Goal: Task Accomplishment & Management: Manage account settings

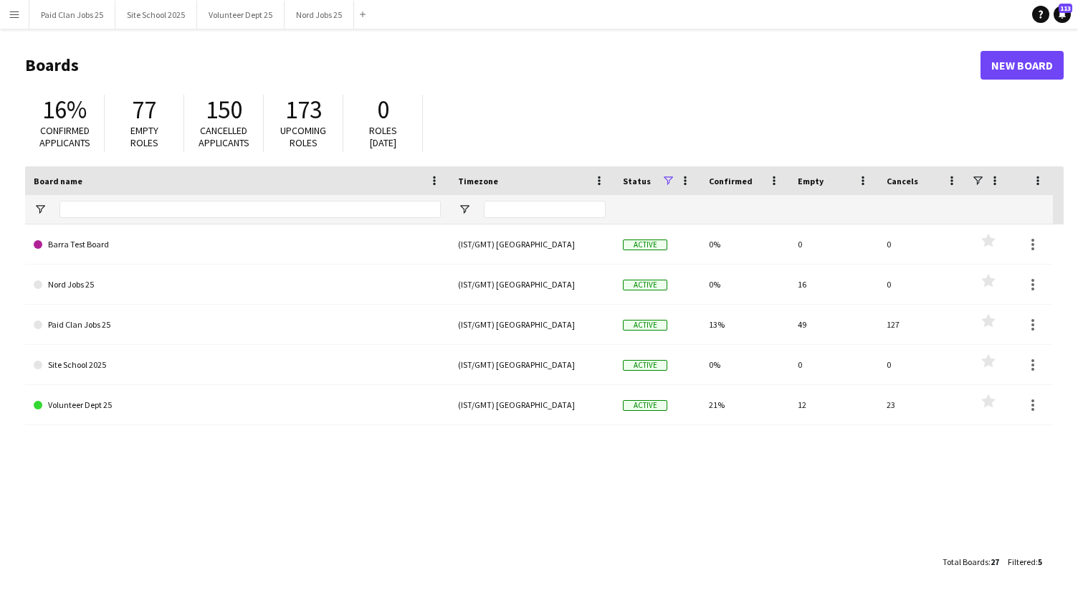
click at [10, 9] on app-icon "Menu" at bounding box center [14, 14] width 11 height 11
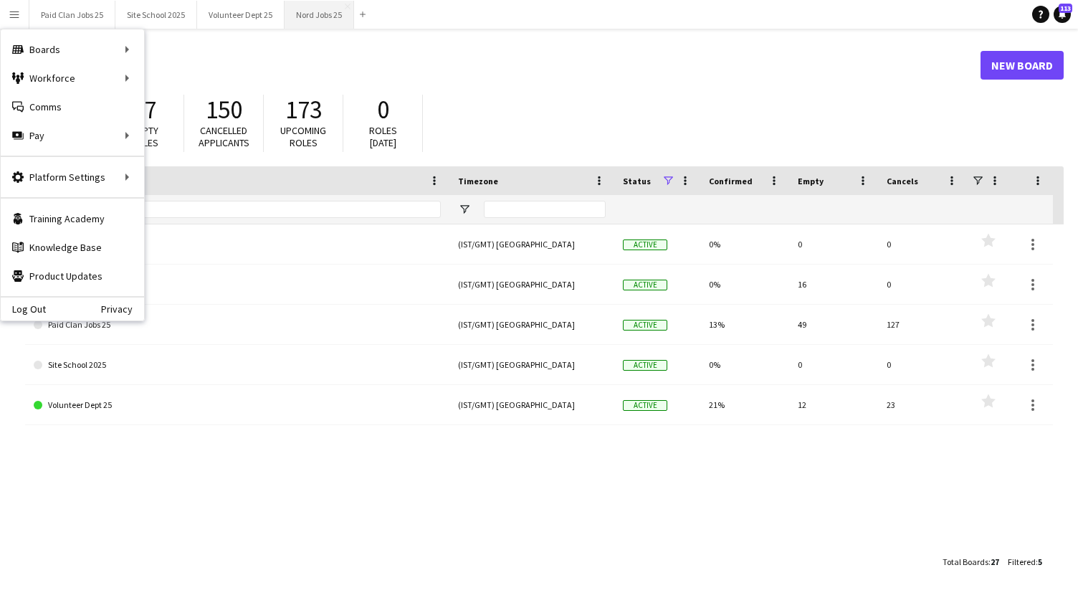
click at [311, 11] on button "Nord Jobs 25 Close" at bounding box center [320, 15] width 70 height 28
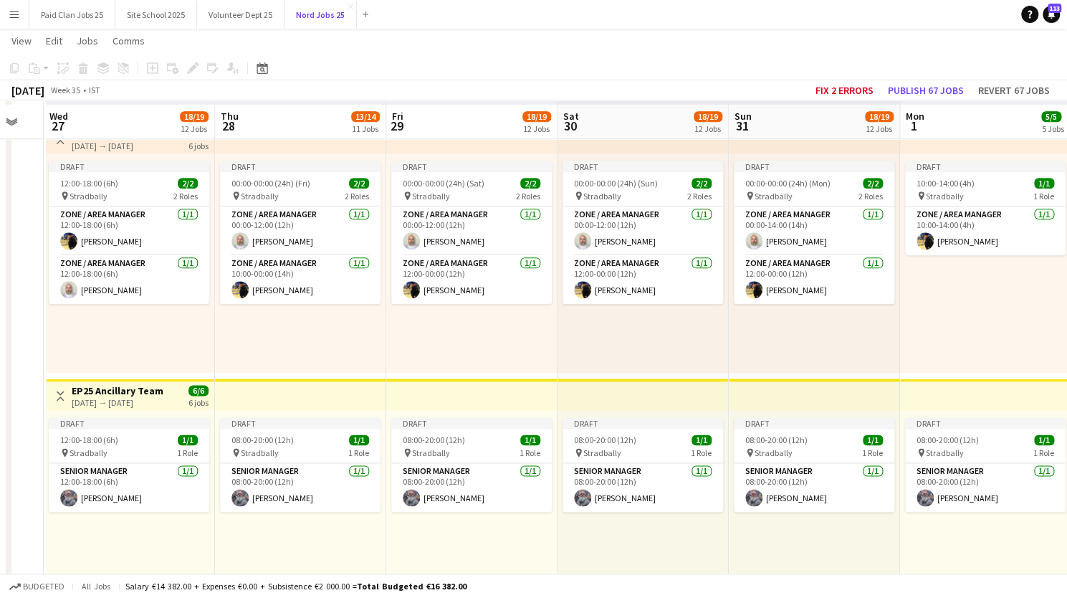
scroll to position [896, 0]
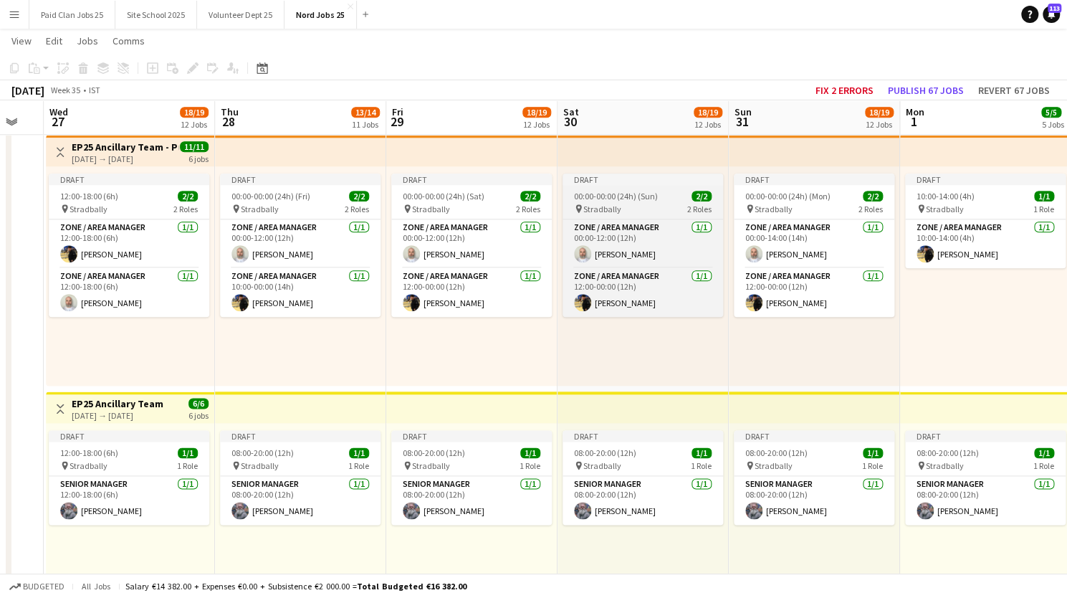
click at [626, 190] on app-job-card "Draft 00:00-00:00 (24h) (Sun) 2/2 pin Stradbally 2 Roles Zone / Area Manager [D…" at bounding box center [643, 244] width 161 height 143
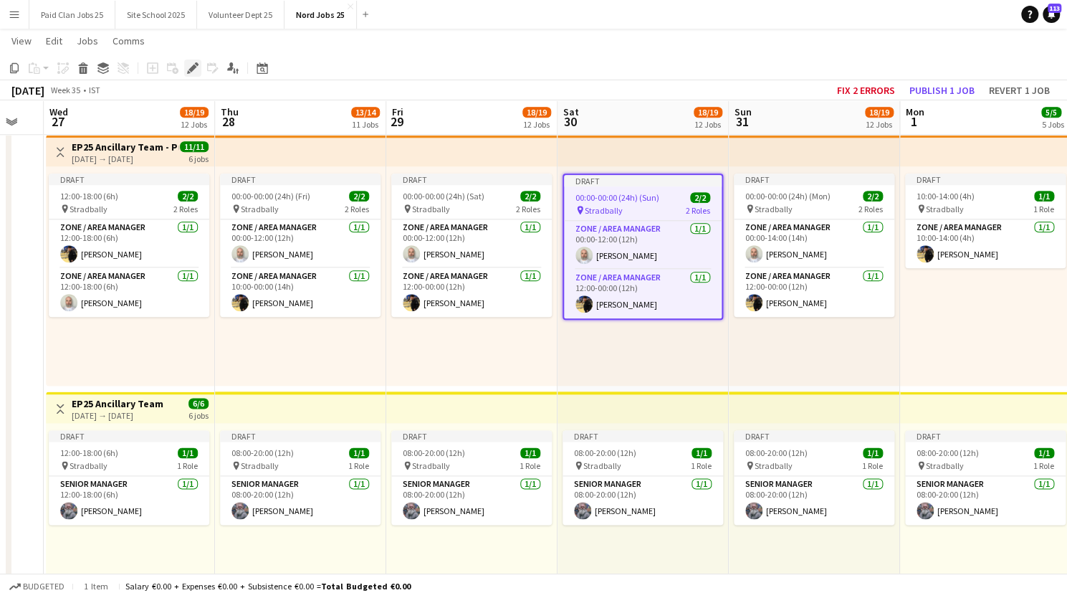
click at [193, 64] on icon "Edit" at bounding box center [192, 67] width 11 height 11
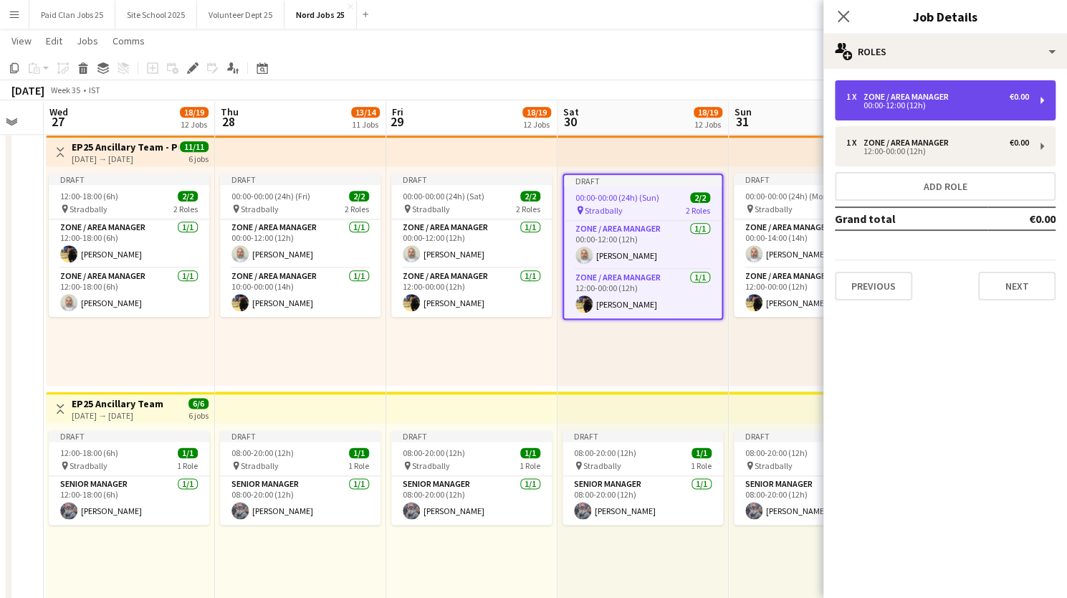
click at [928, 91] on div "1 x Zone / Area Manager €0.00 00:00-12:00 (12h)" at bounding box center [945, 100] width 221 height 40
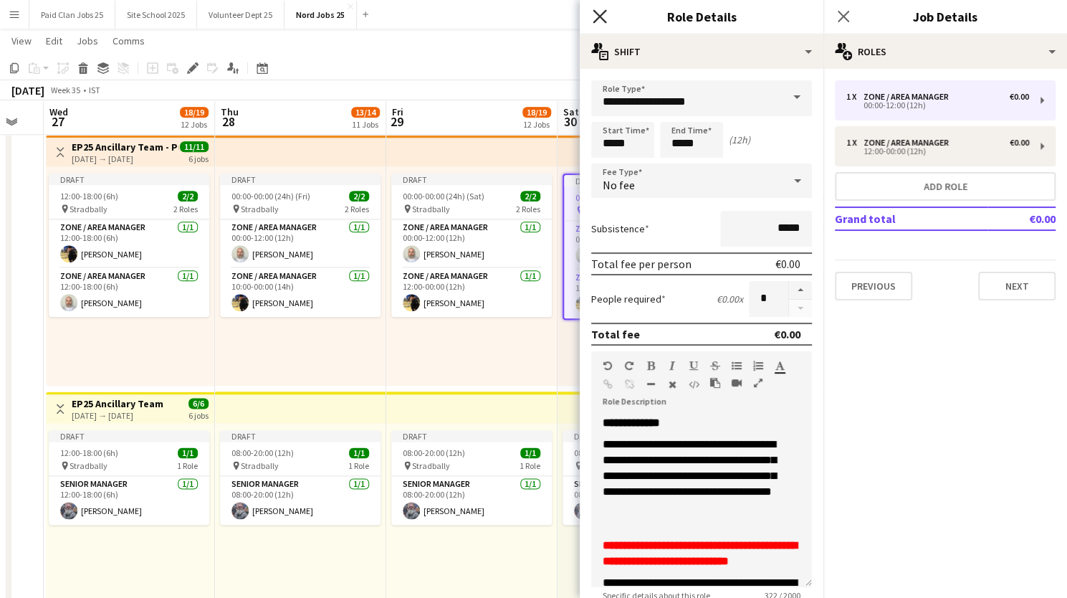
click at [599, 10] on icon "Close pop-in" at bounding box center [600, 16] width 14 height 14
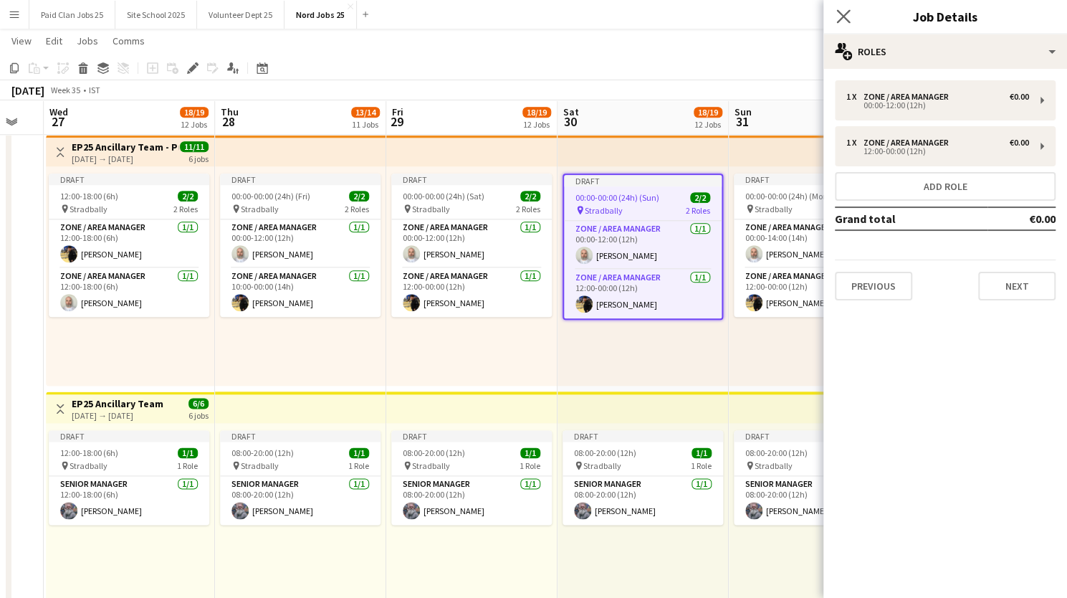
click at [836, 14] on app-icon "Close pop-in" at bounding box center [844, 16] width 21 height 21
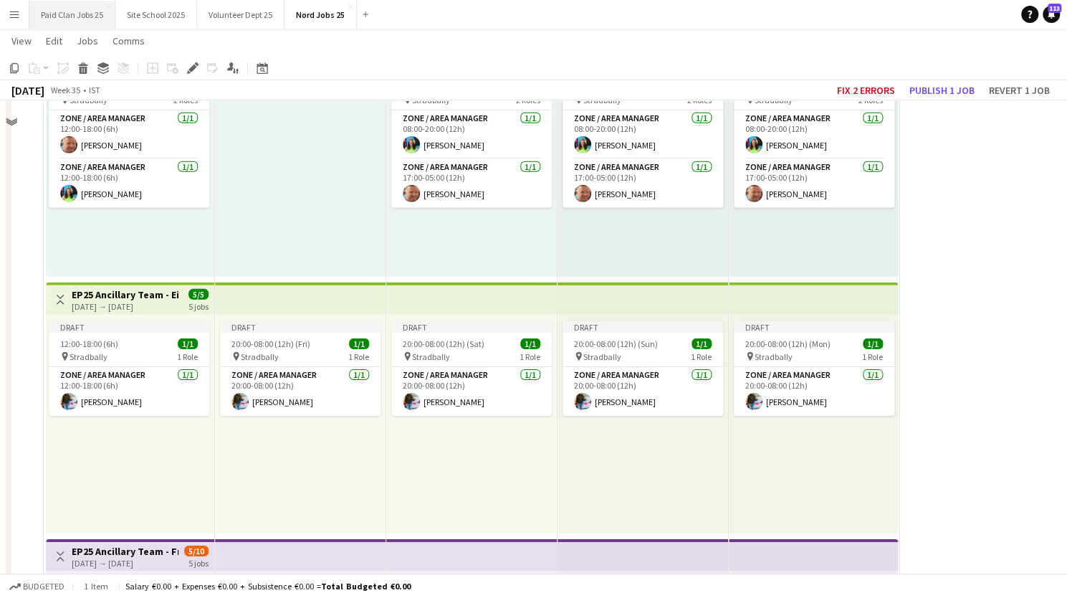
scroll to position [2188, 0]
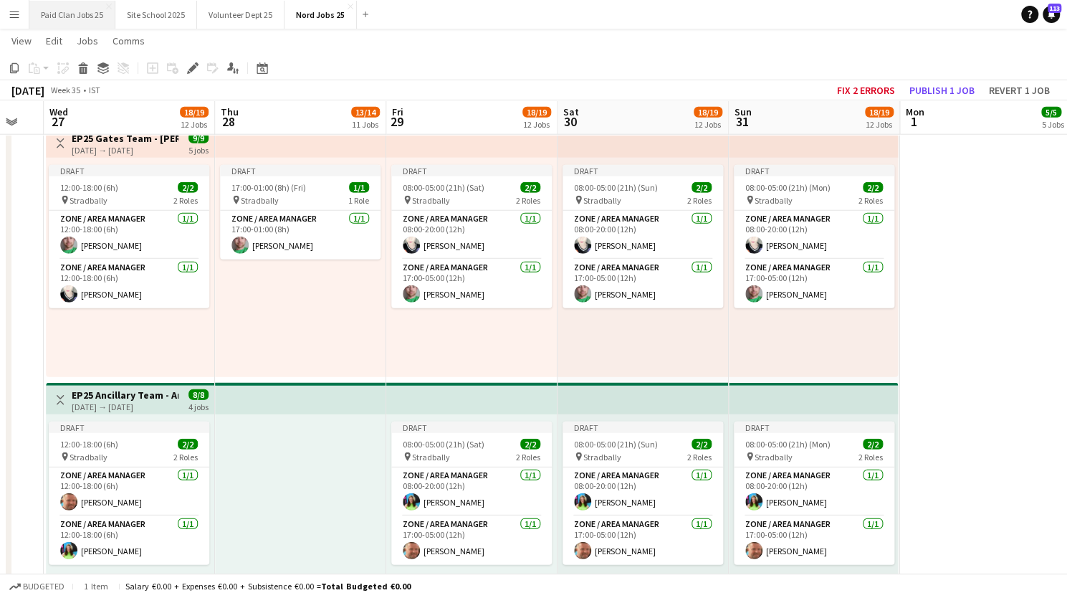
click at [80, 13] on button "Paid Clan Jobs 25 Close" at bounding box center [72, 15] width 86 height 28
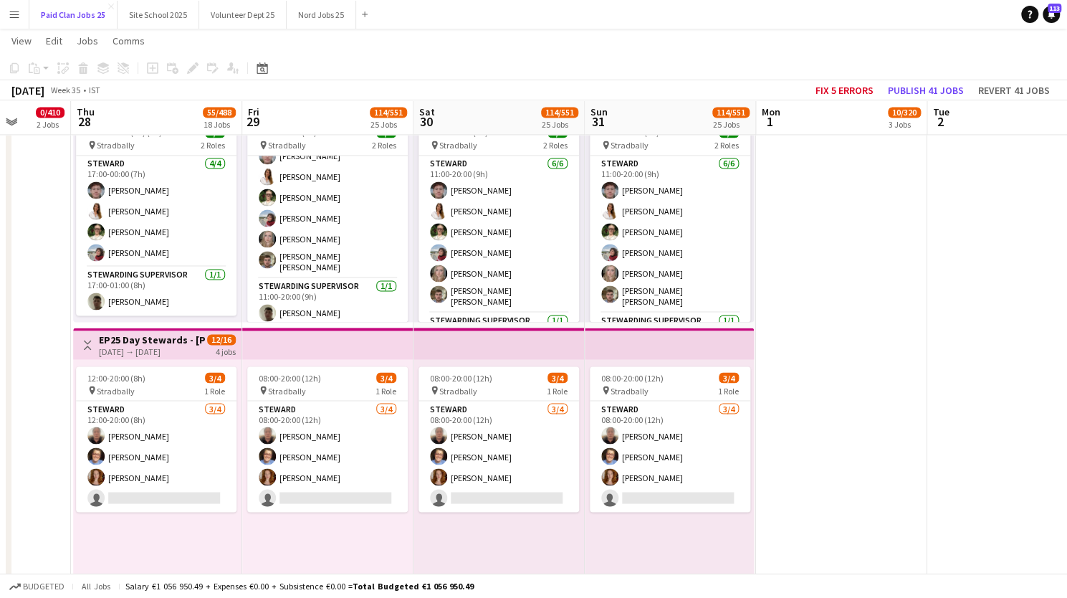
scroll to position [34, 0]
click at [315, 14] on button "Nord Jobs 25 Close" at bounding box center [322, 15] width 70 height 28
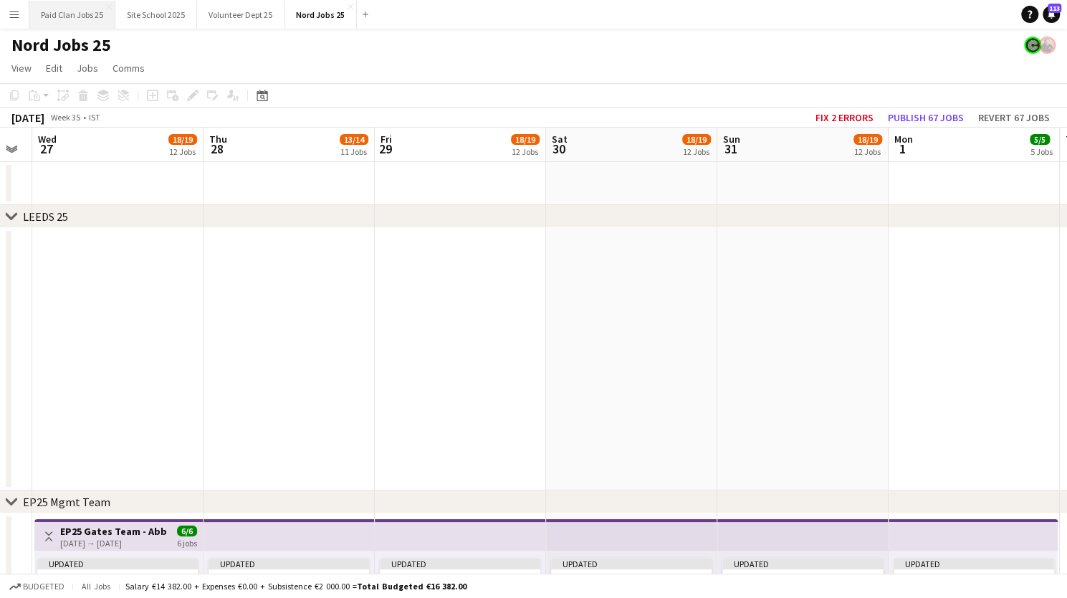
click at [87, 5] on button "Paid Clan Jobs 25 Close" at bounding box center [72, 15] width 86 height 28
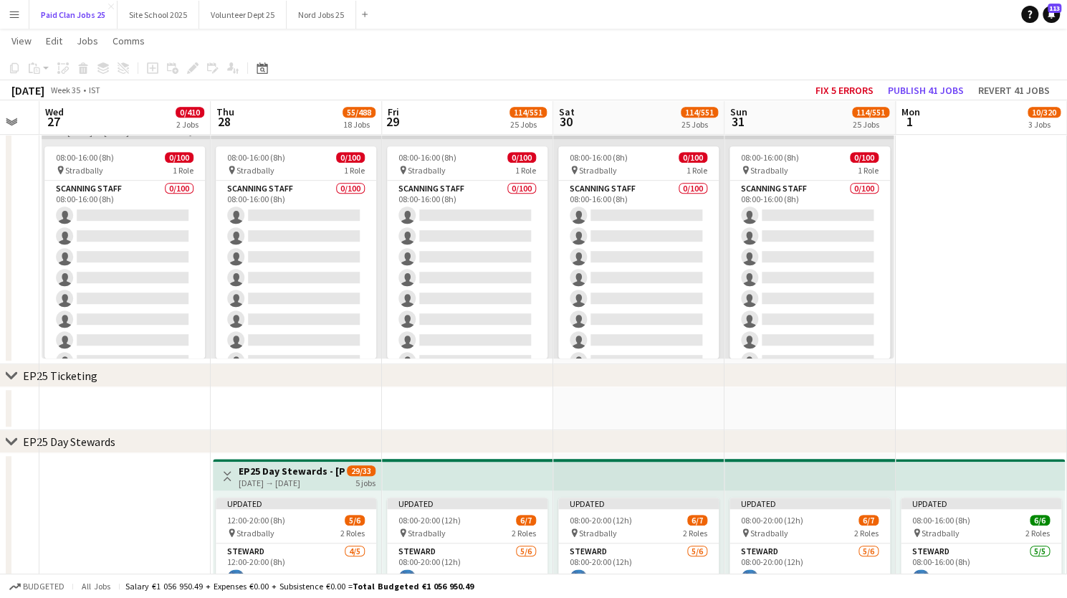
scroll to position [387, 0]
click at [280, 474] on h3 "EP25 Day Stewards - [PERSON_NAME] Campsite" at bounding box center [292, 471] width 107 height 13
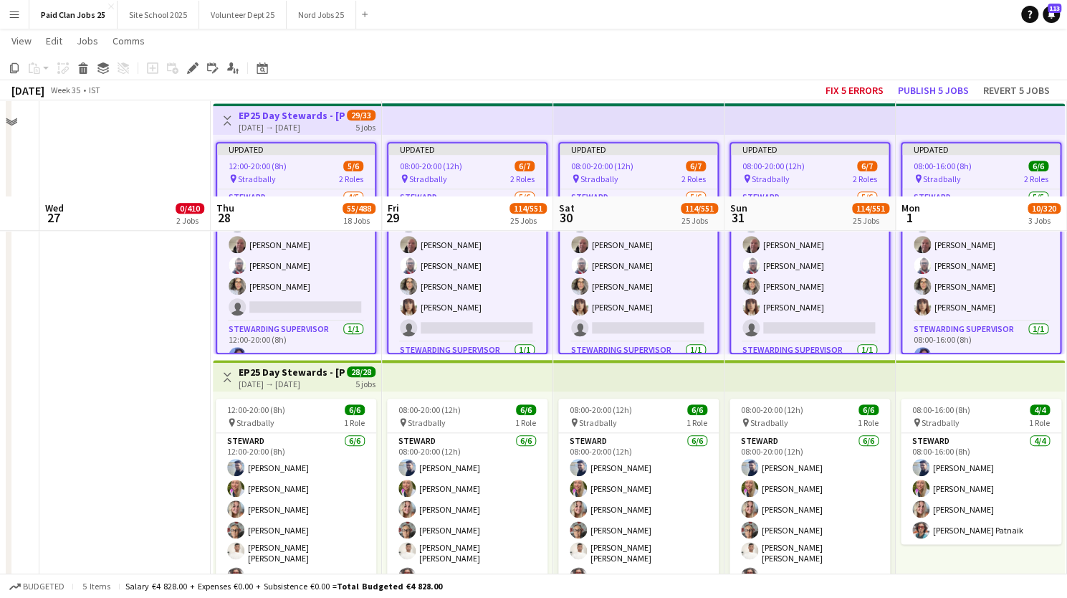
scroll to position [833, 0]
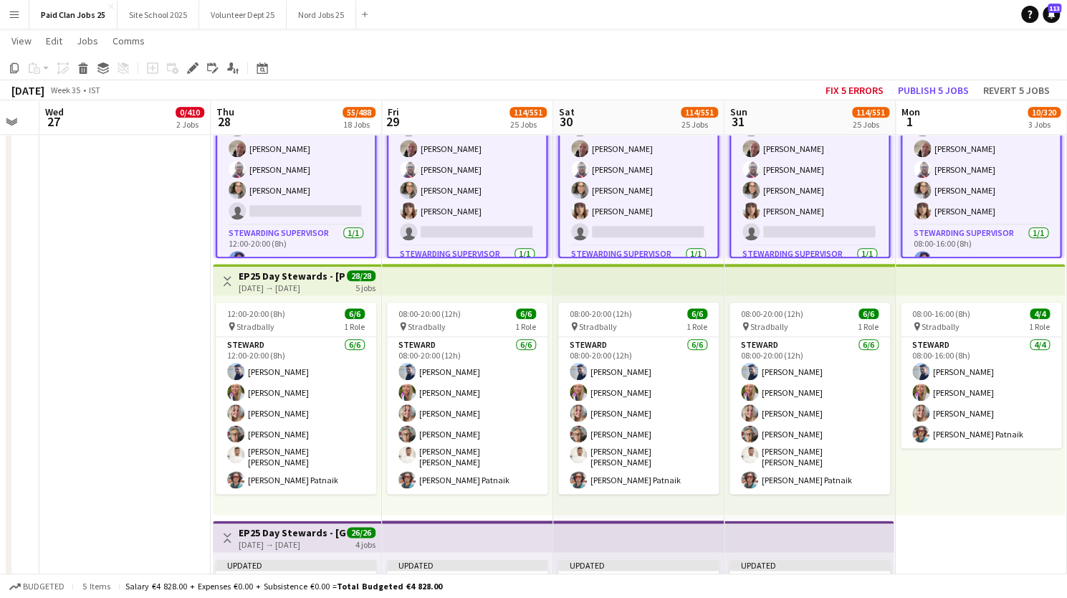
click at [280, 273] on h3 "EP25 Day Stewards - [PERSON_NAME] Campsite" at bounding box center [292, 276] width 107 height 13
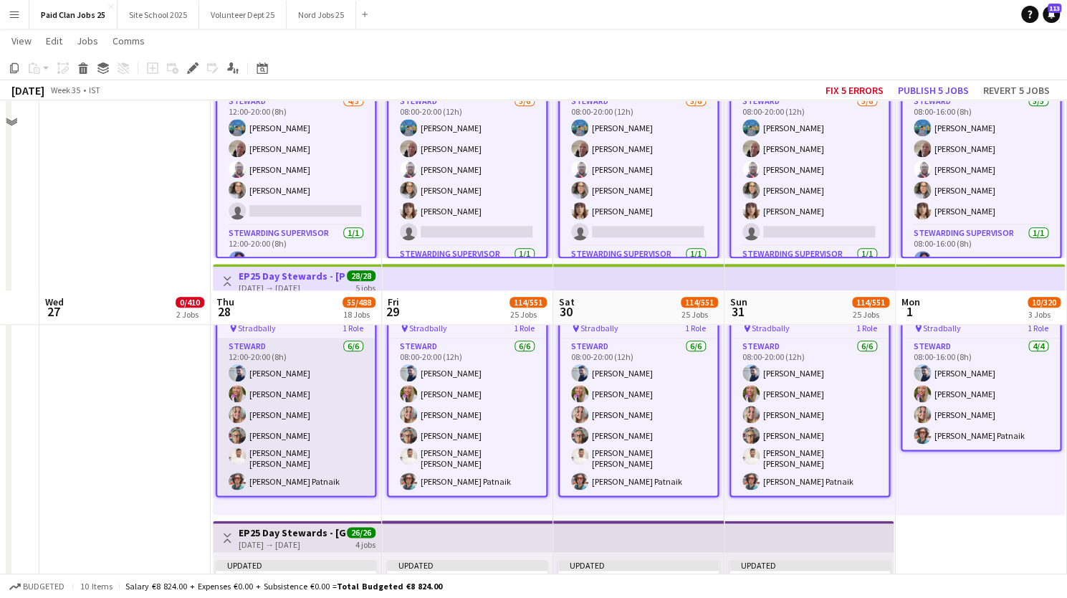
scroll to position [1023, 0]
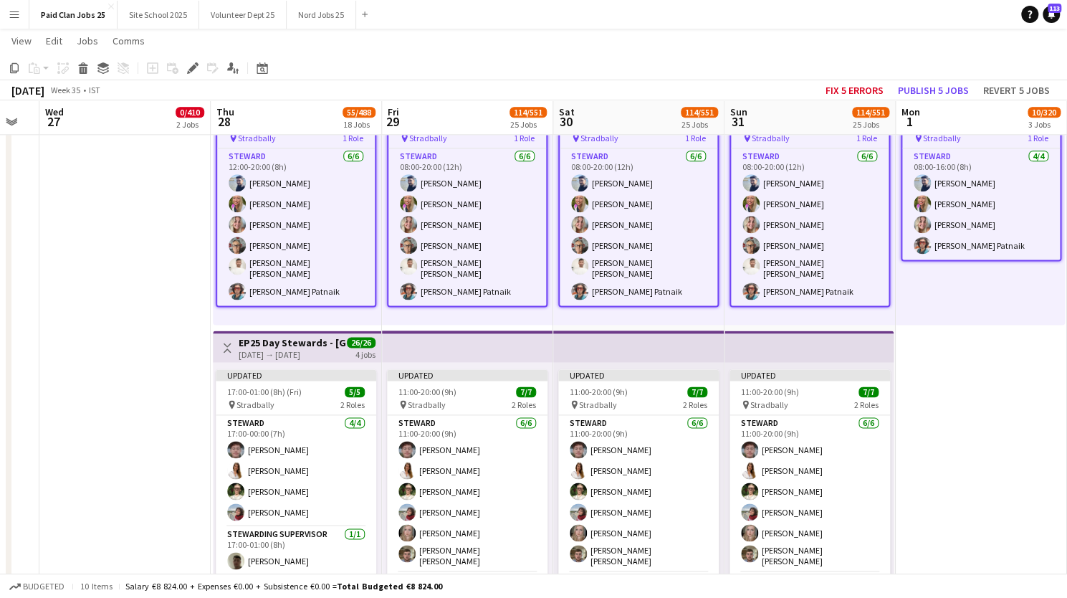
click at [282, 339] on h3 "EP25 Day Stewards - [GEOGRAPHIC_DATA] Entrance" at bounding box center [292, 342] width 107 height 13
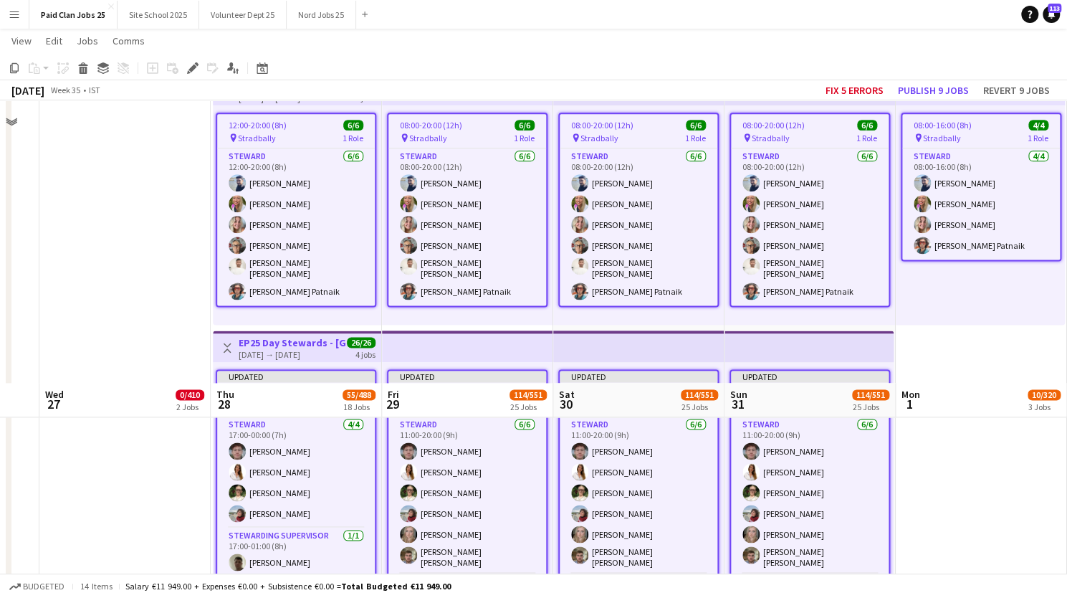
scroll to position [1305, 0]
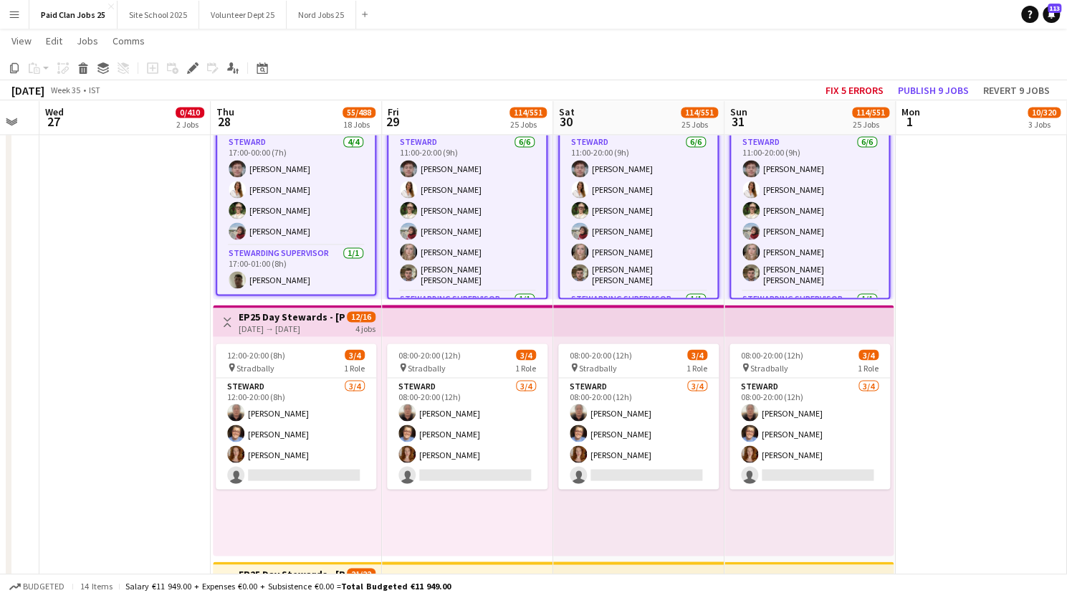
click at [290, 315] on h3 "EP25 Day Stewards - [PERSON_NAME] Campsite" at bounding box center [292, 316] width 107 height 13
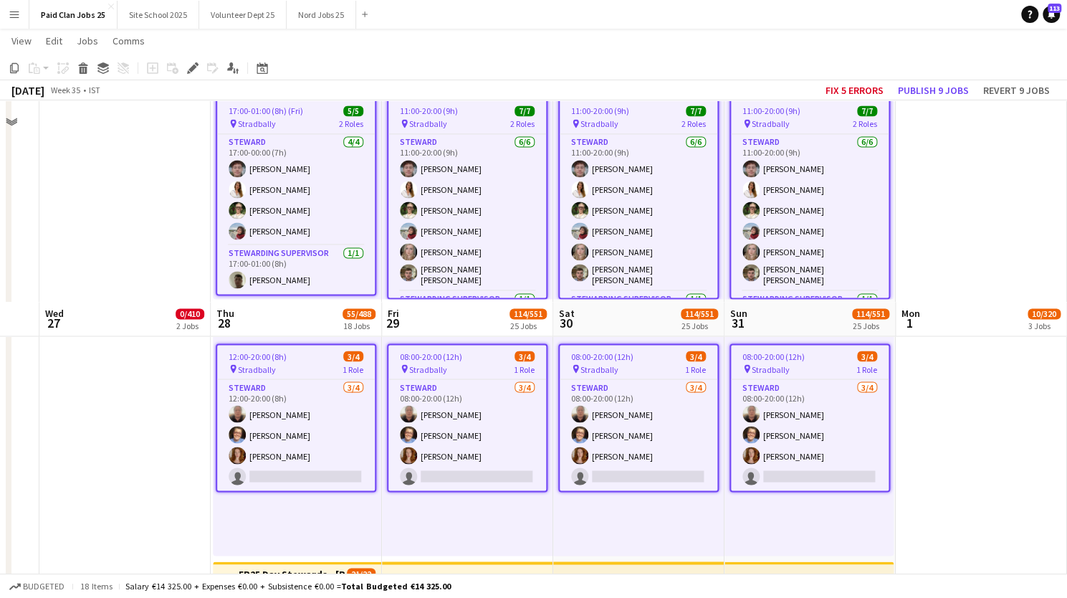
scroll to position [1507, 0]
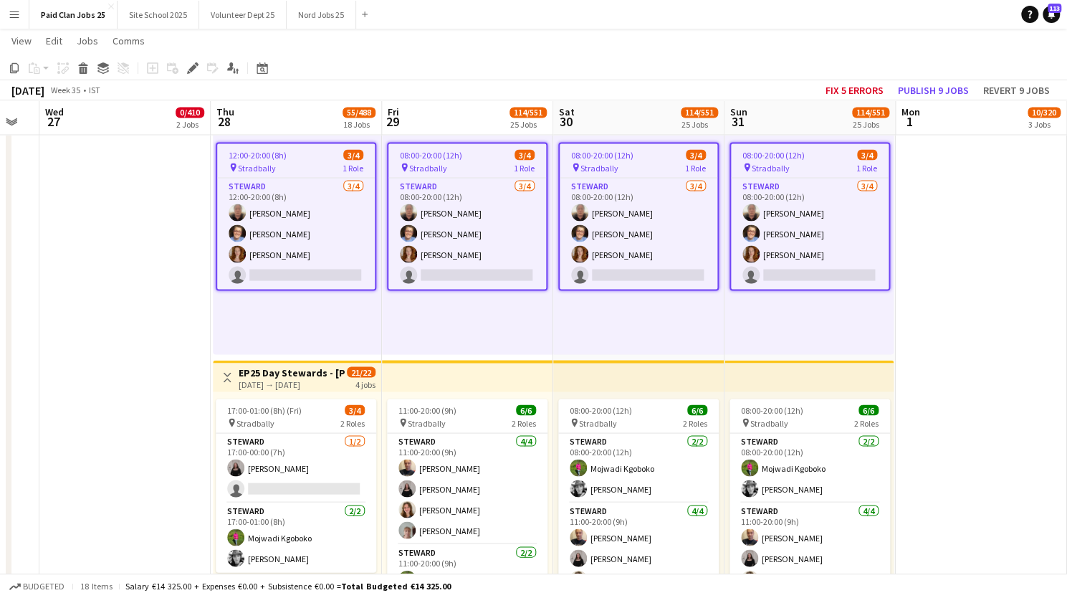
click at [292, 373] on h3 "EP25 Day Stewards - [PERSON_NAME][GEOGRAPHIC_DATA] Entrance" at bounding box center [292, 372] width 107 height 13
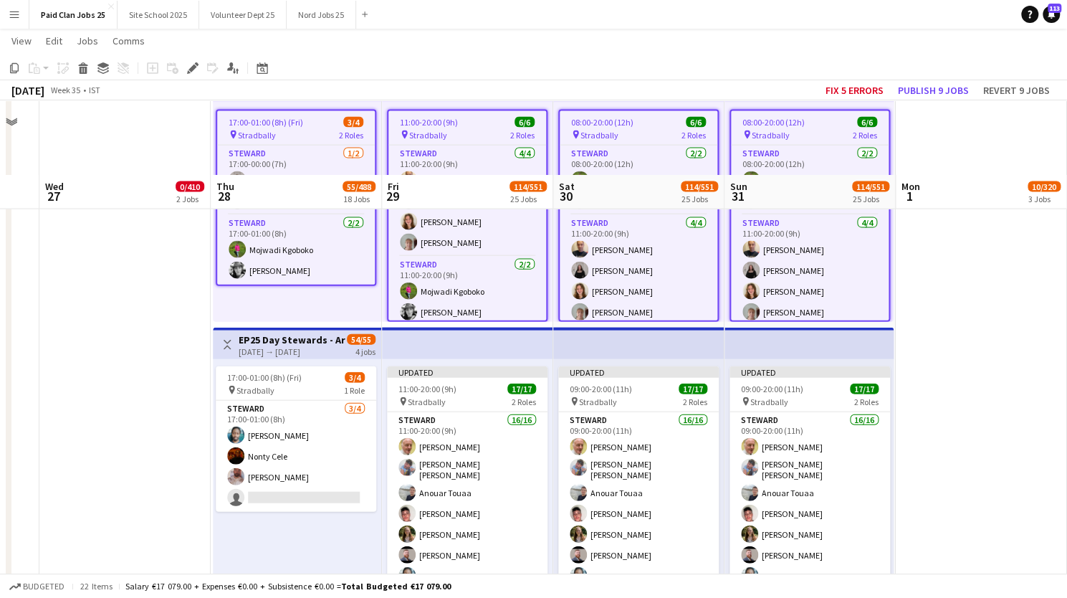
scroll to position [1870, 0]
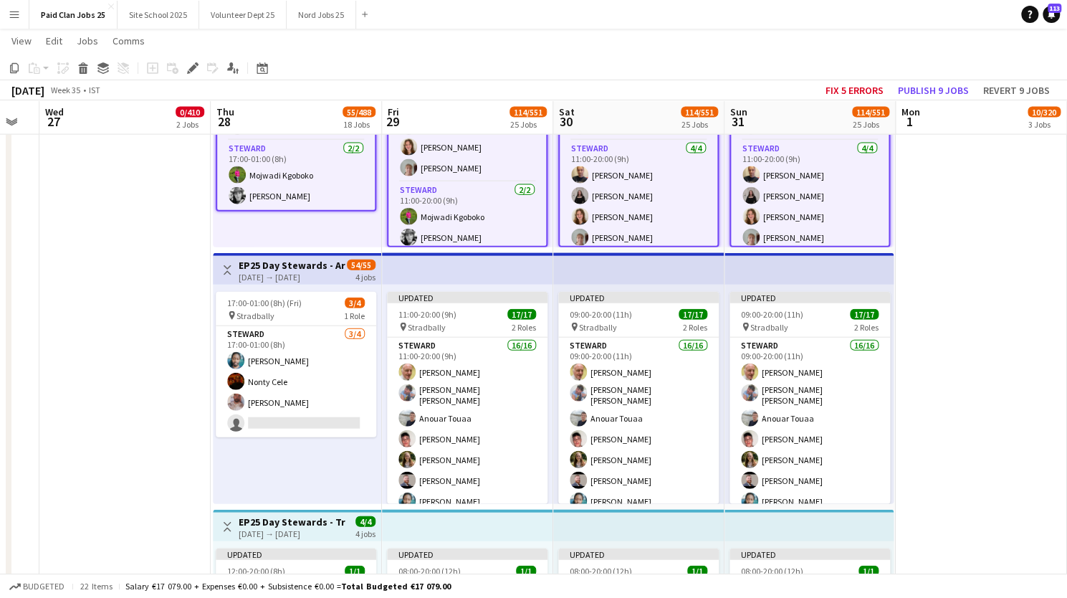
click at [290, 272] on div "[DATE] → [DATE]" at bounding box center [292, 277] width 107 height 11
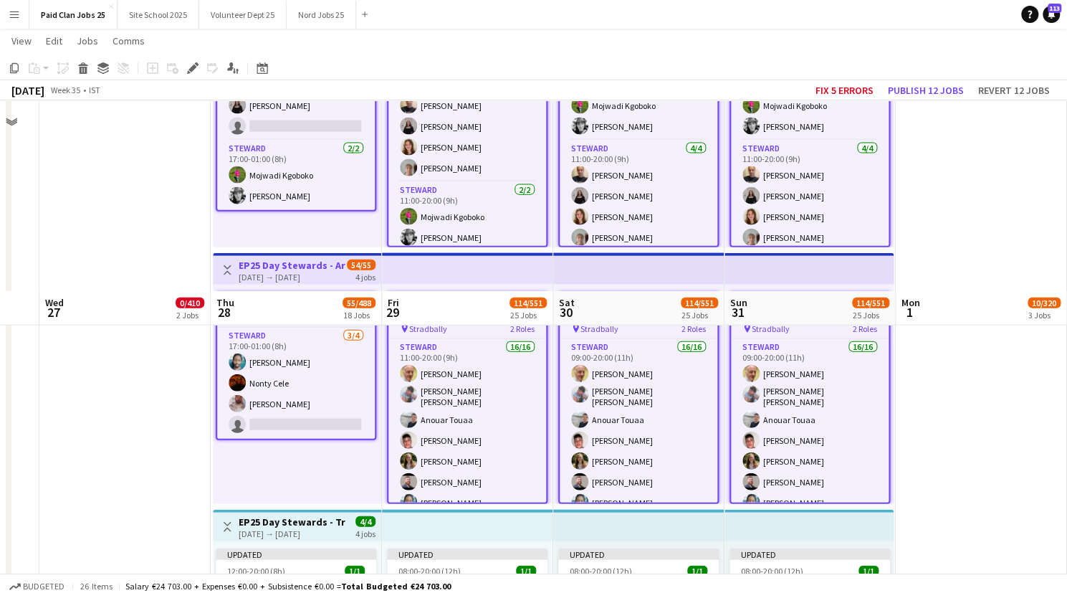
scroll to position [2061, 0]
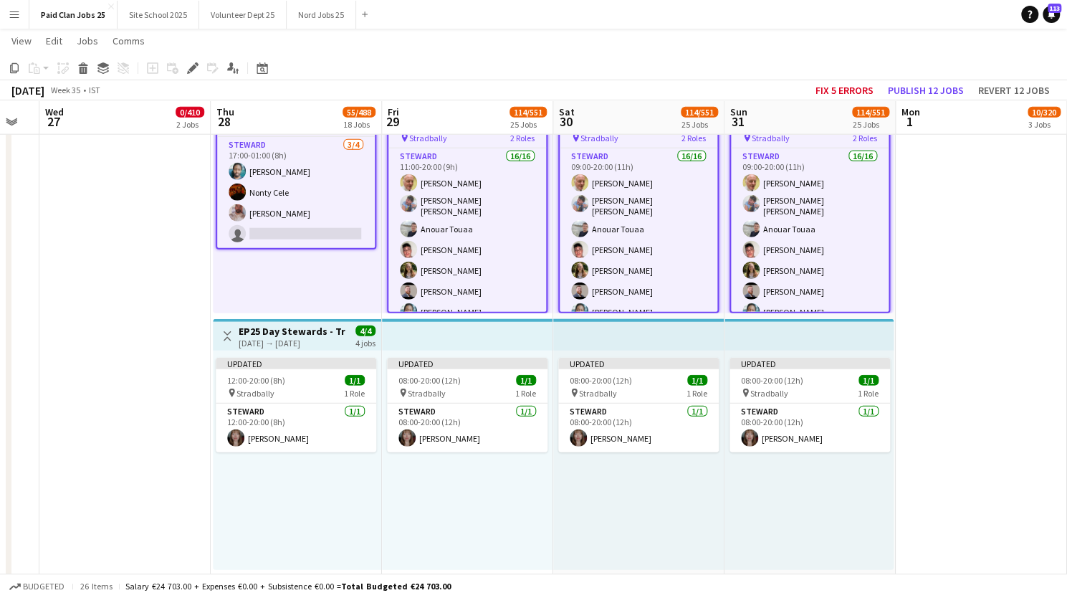
click at [294, 333] on h3 "EP25 Day Stewards - Transmission" at bounding box center [292, 331] width 107 height 13
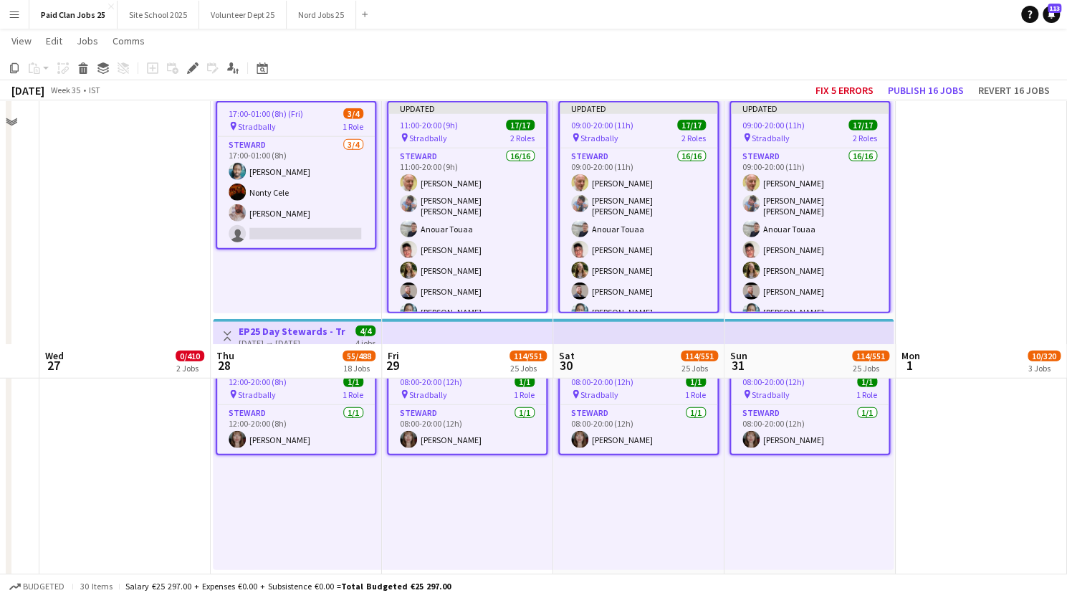
scroll to position [2305, 0]
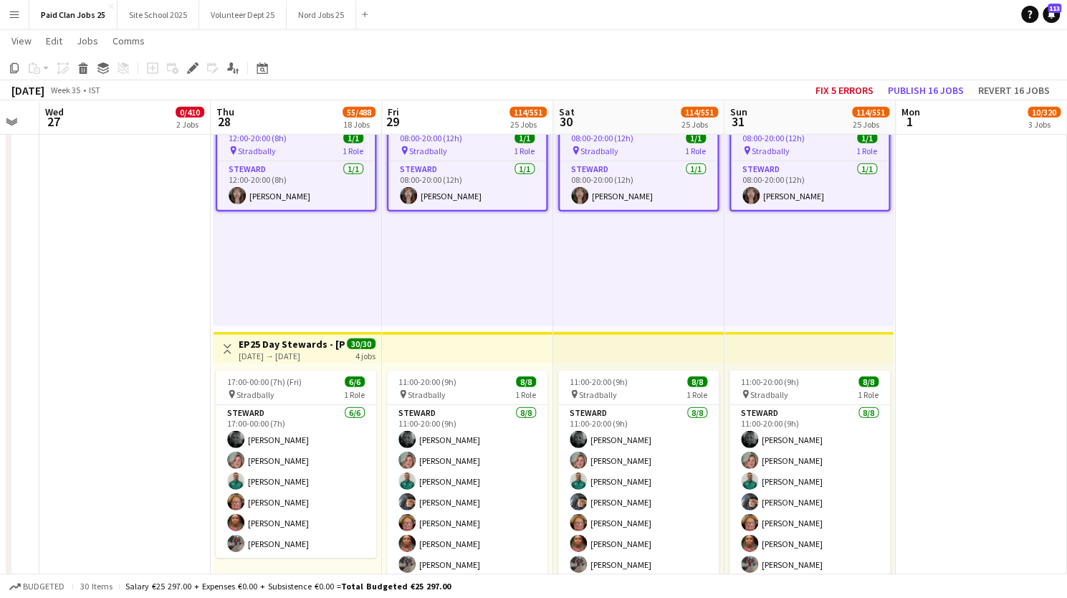
click at [286, 345] on h3 "EP25 Day Stewards - [PERSON_NAME] Arena Entrance" at bounding box center [292, 344] width 107 height 13
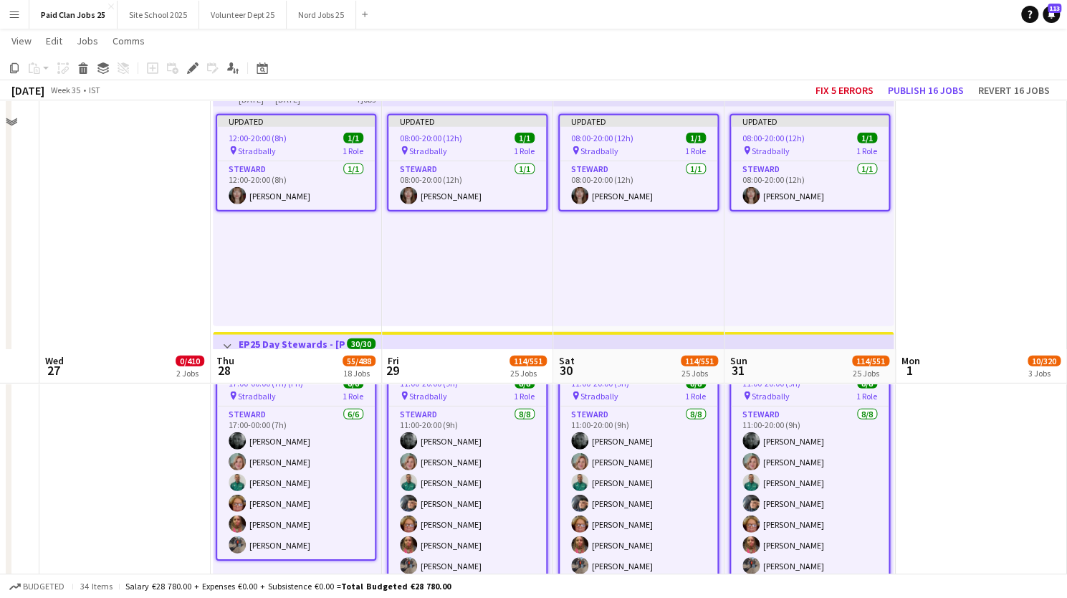
scroll to position [2559, 0]
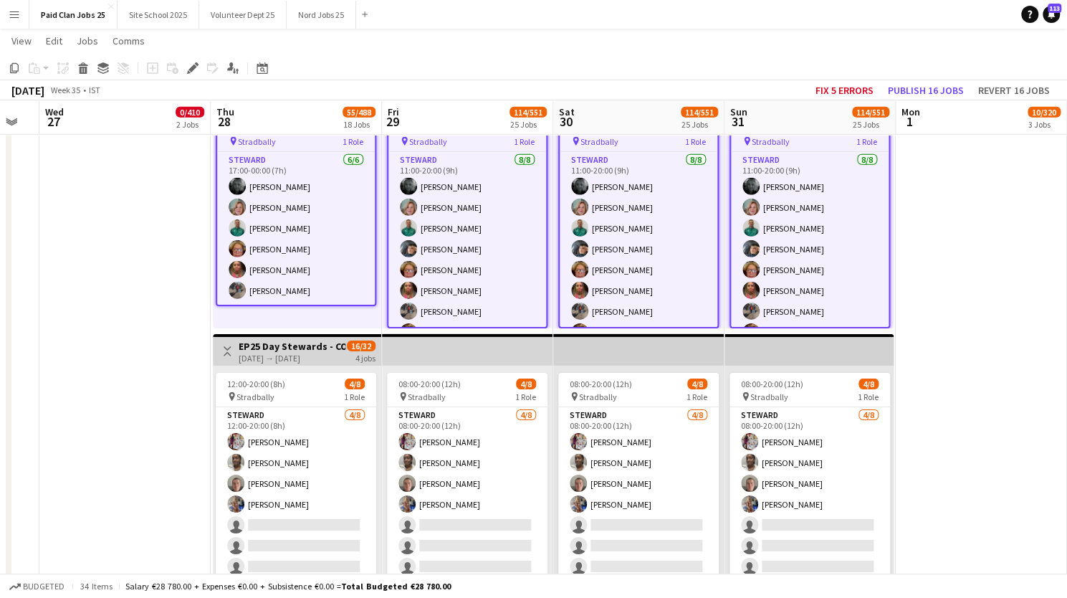
click at [285, 349] on h3 "EP25 Day Stewards - COVER Days" at bounding box center [292, 346] width 107 height 13
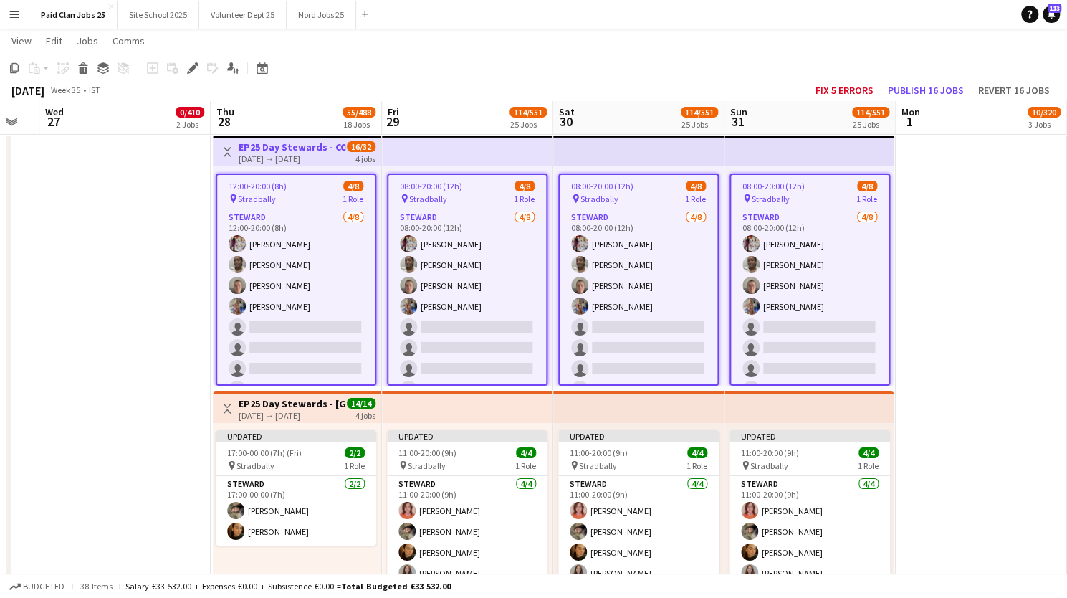
scroll to position [19, 0]
click at [281, 404] on h3 "EP25 Day Stewards - [GEOGRAPHIC_DATA]" at bounding box center [292, 403] width 107 height 13
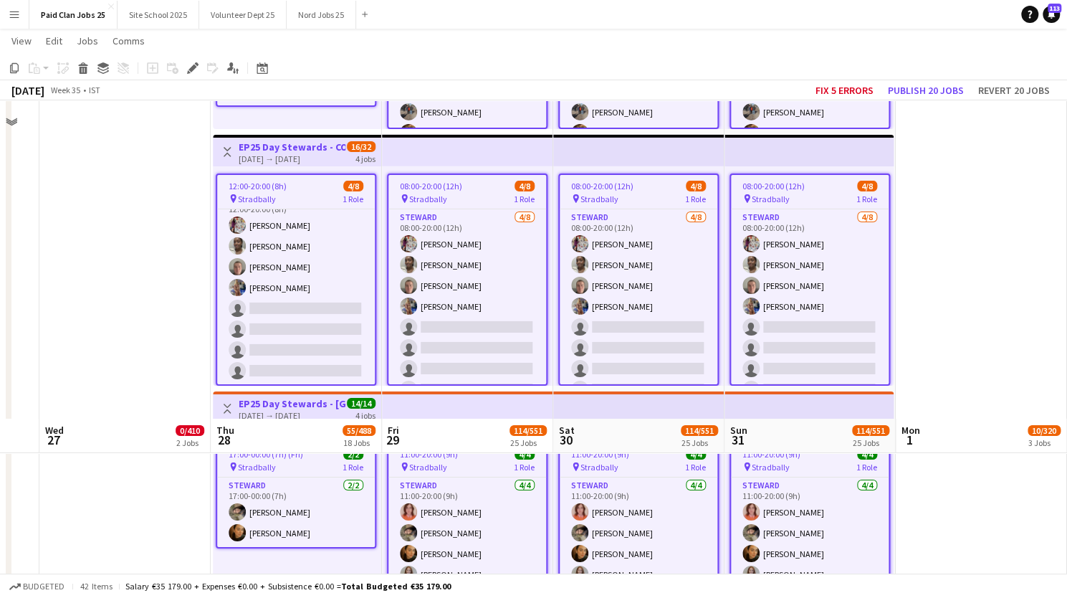
scroll to position [3077, 0]
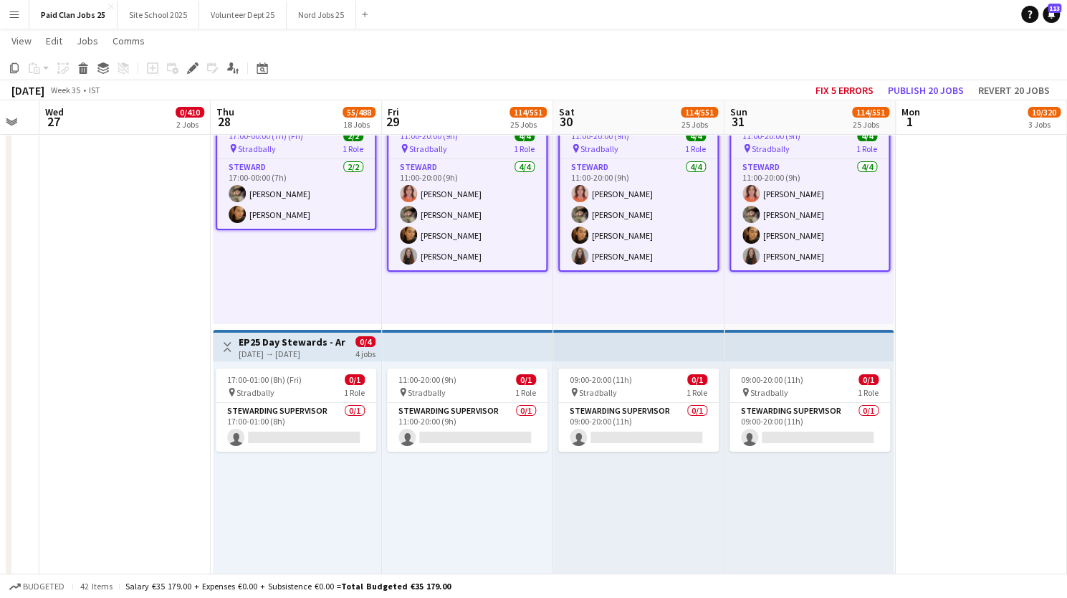
click at [278, 333] on app-top-bar "Toggle View EP25 Day Stewards - Arena [DATE] → [DATE] 0/4 4 jobs" at bounding box center [297, 346] width 168 height 32
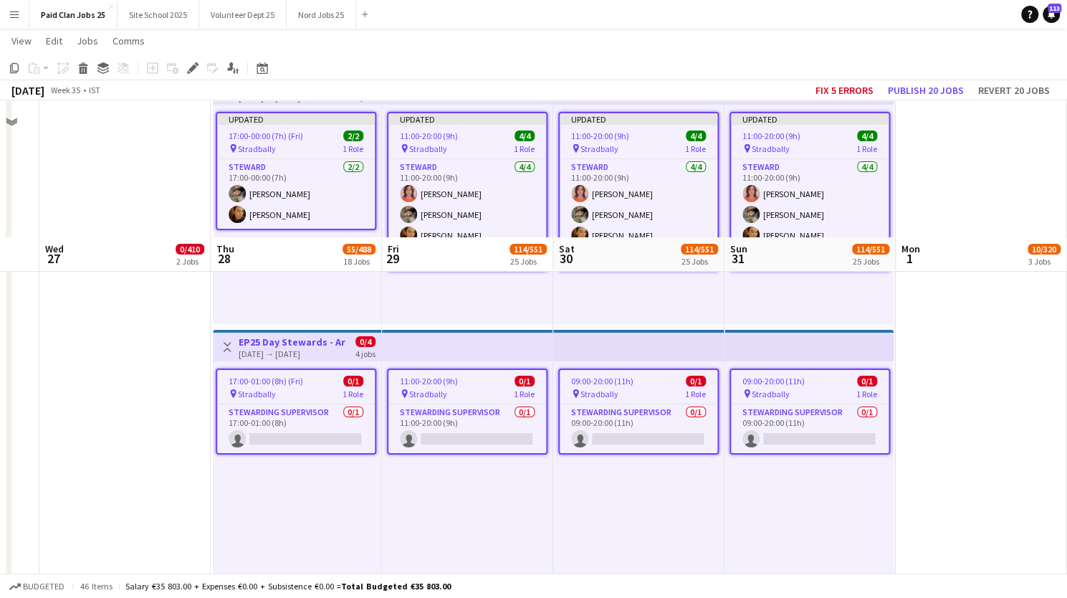
scroll to position [3276, 0]
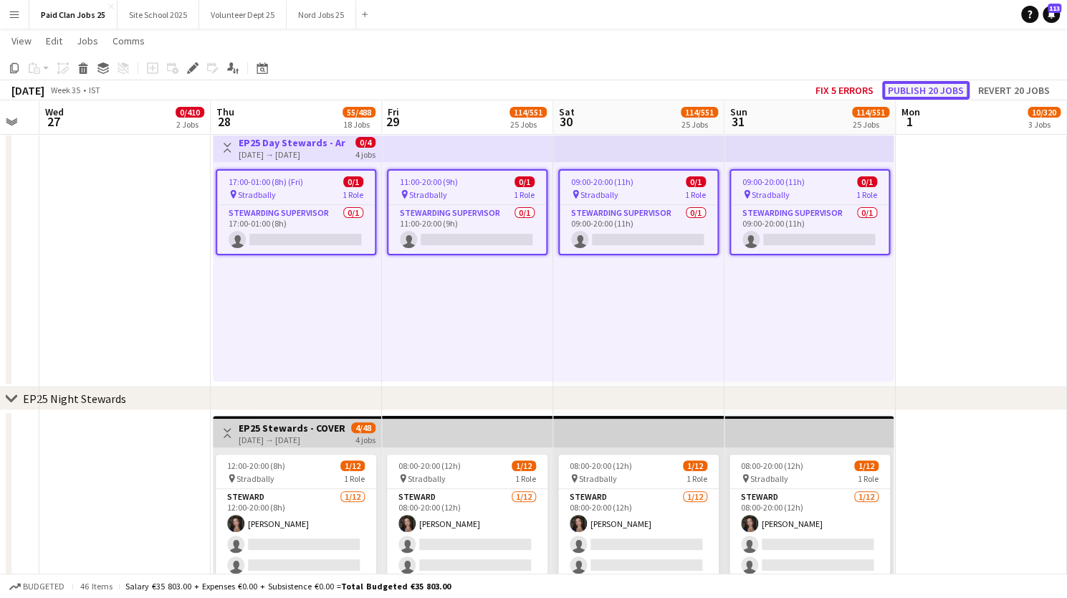
click at [928, 84] on button "Publish 20 jobs" at bounding box center [925, 90] width 87 height 19
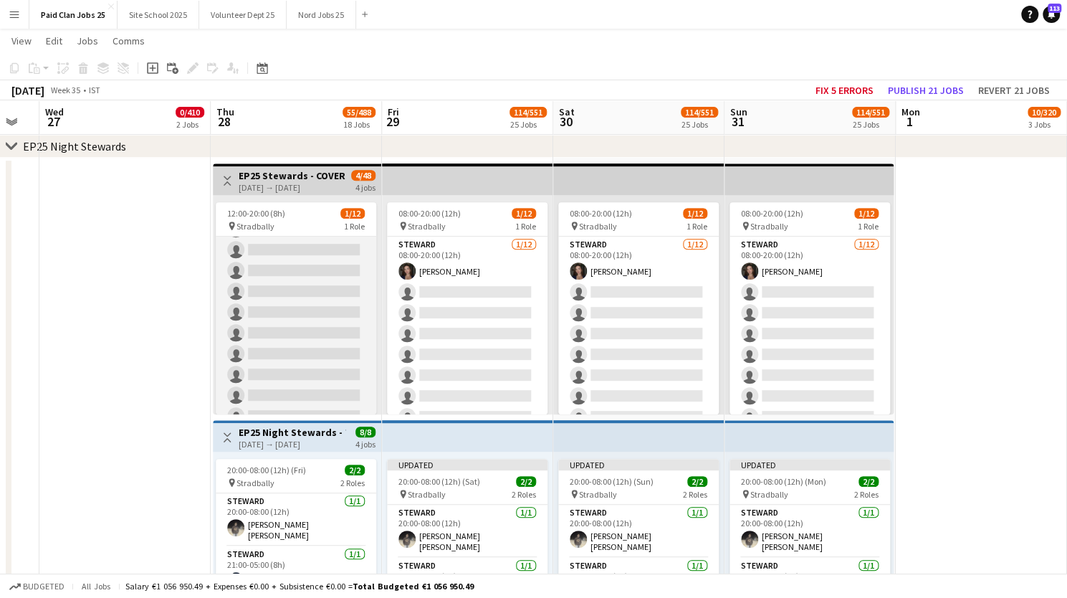
scroll to position [87, 0]
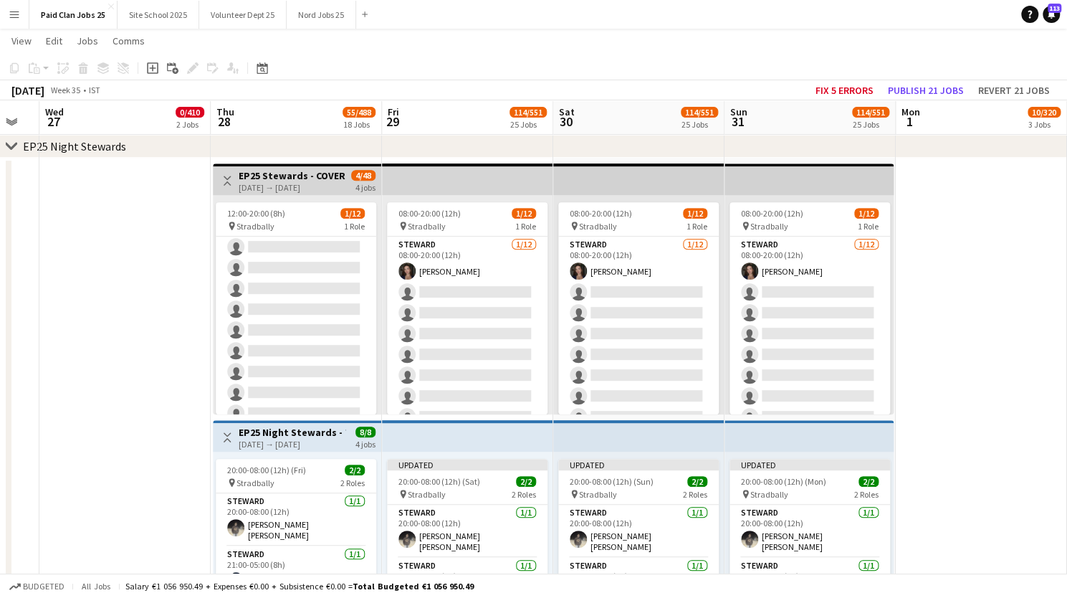
click at [289, 440] on div "[DATE] → [DATE]" at bounding box center [292, 444] width 107 height 11
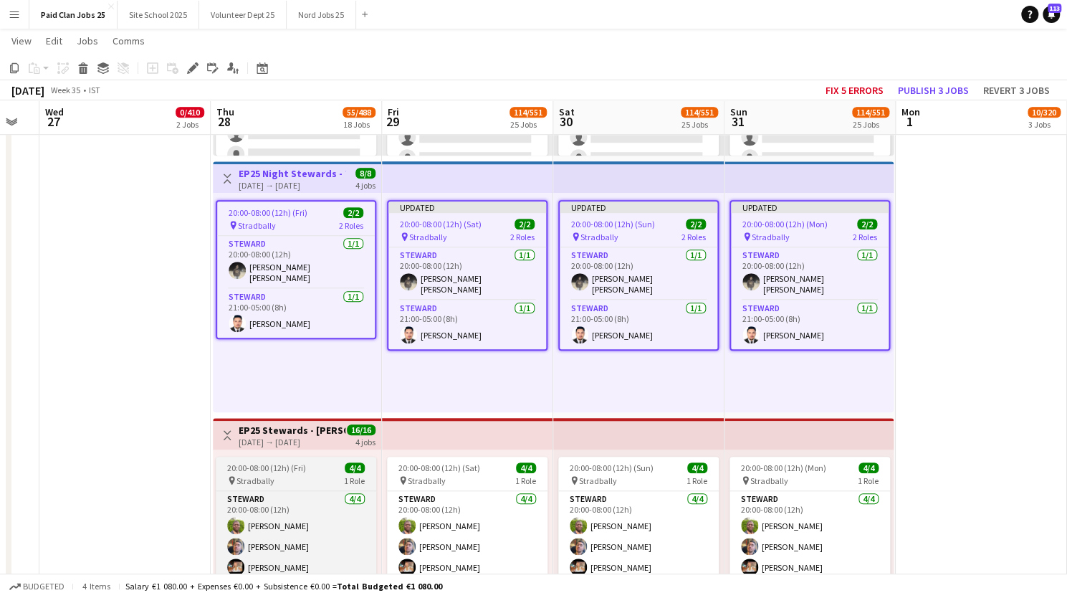
scroll to position [3871, 0]
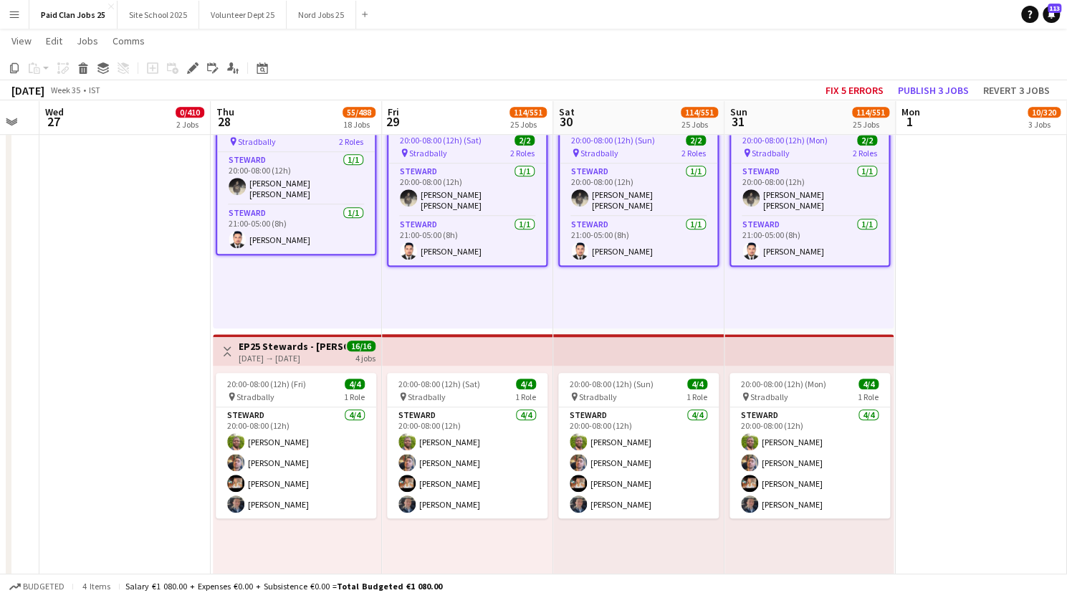
click at [277, 348] on h3 "EP25 Stewards - [PERSON_NAME] Campsite" at bounding box center [292, 346] width 107 height 13
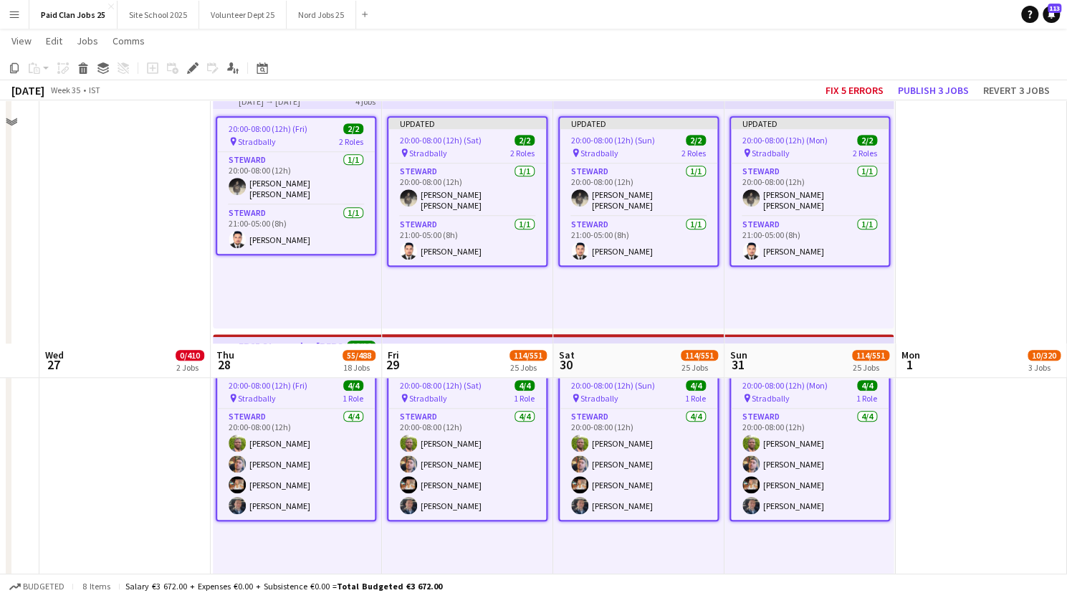
scroll to position [4114, 0]
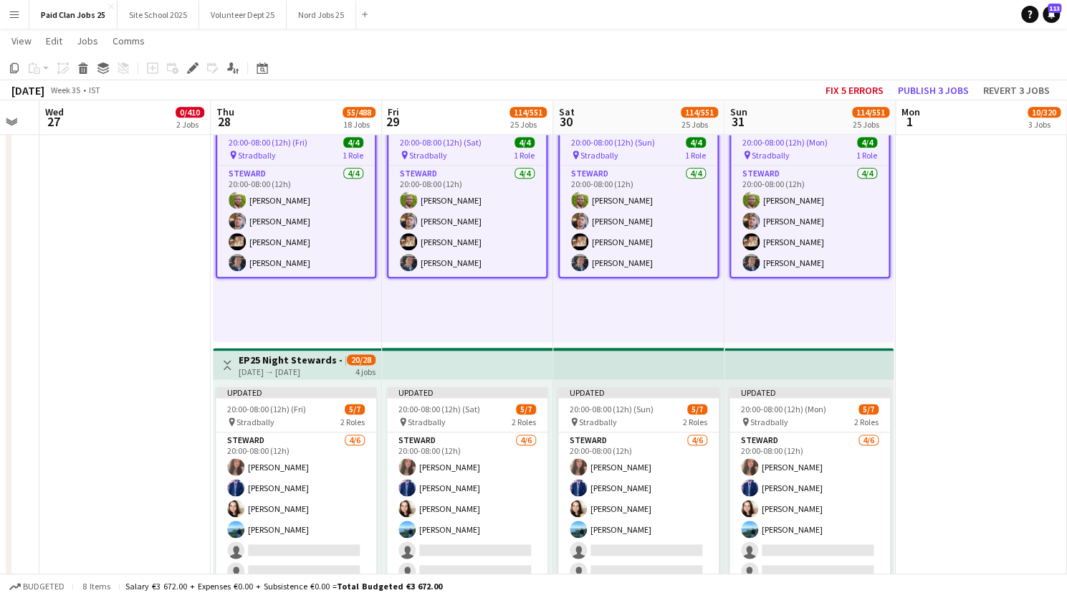
click at [285, 366] on div "[DATE] → [DATE]" at bounding box center [292, 371] width 107 height 11
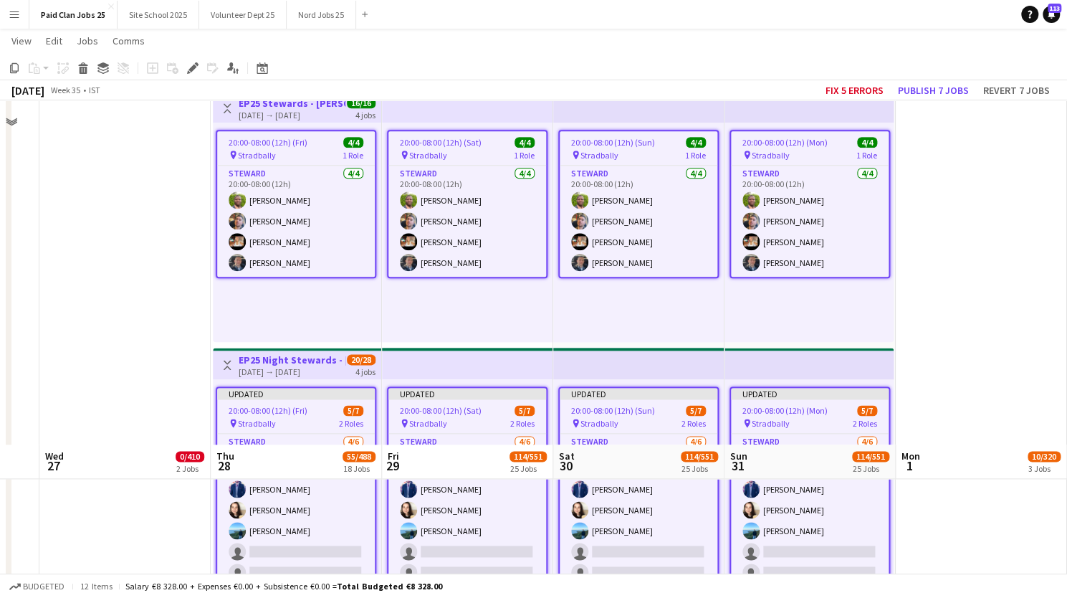
scroll to position [4458, 0]
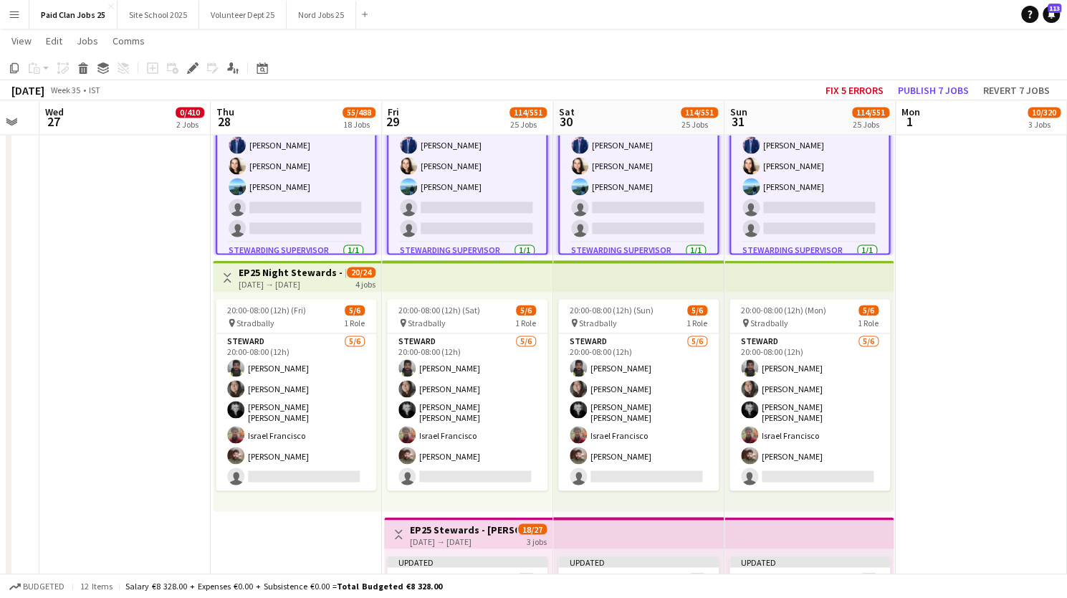
click at [281, 279] on div "[DATE] → [DATE]" at bounding box center [292, 284] width 107 height 11
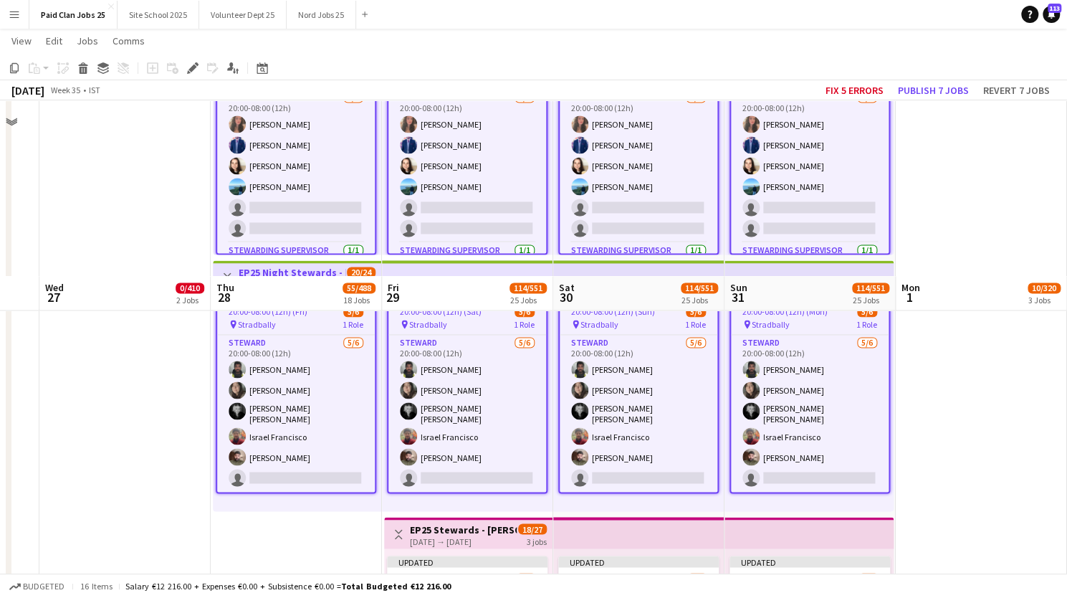
scroll to position [4634, 0]
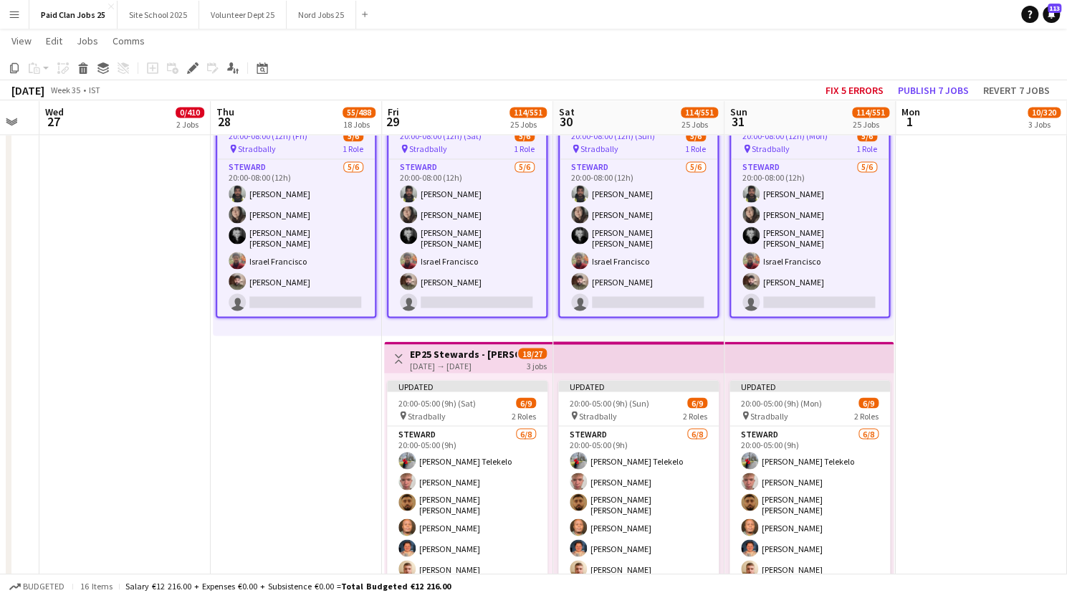
click at [467, 360] on div "[DATE] → [DATE]" at bounding box center [463, 365] width 107 height 11
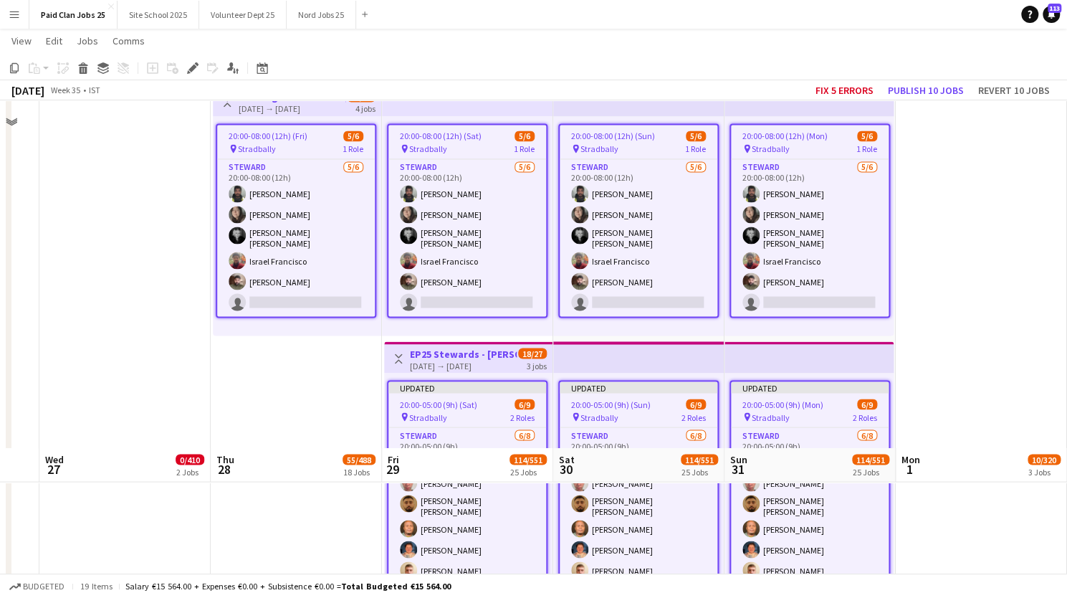
scroll to position [4985, 0]
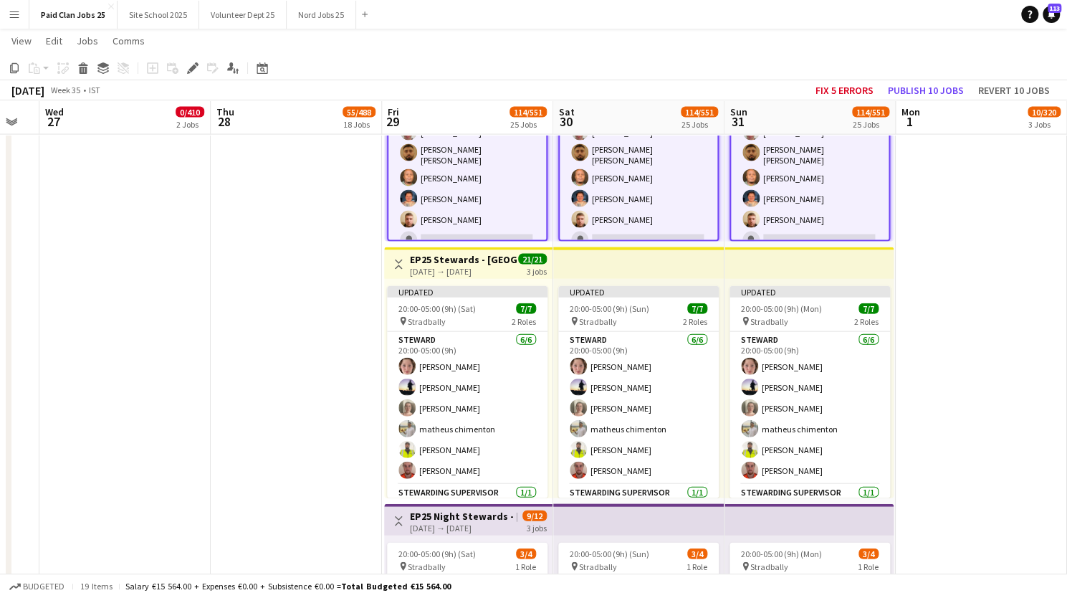
click at [449, 269] on div "[DATE] → [DATE]" at bounding box center [463, 271] width 107 height 11
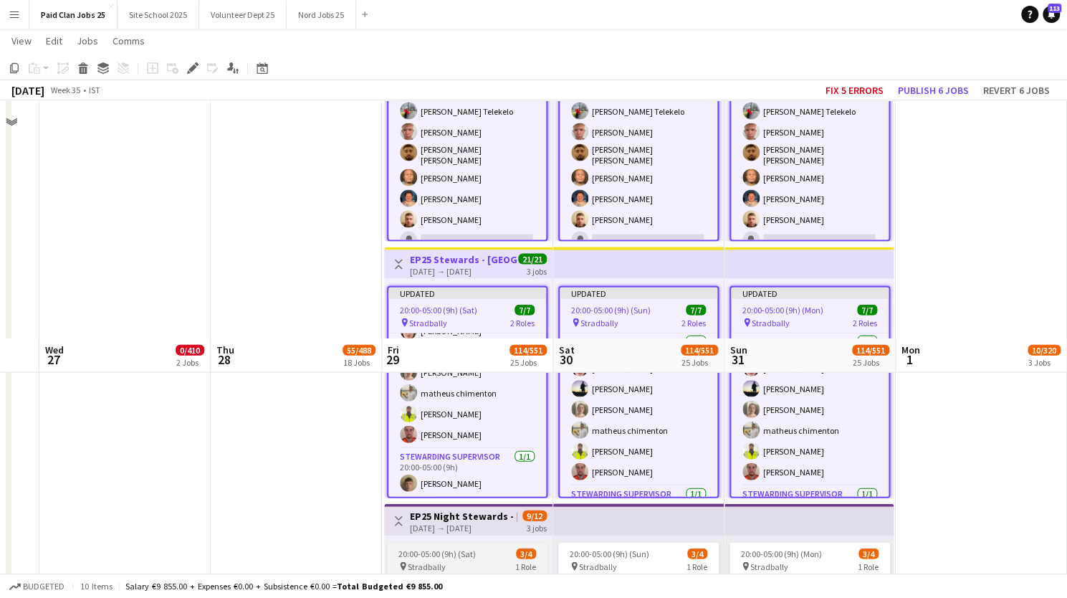
scroll to position [5247, 0]
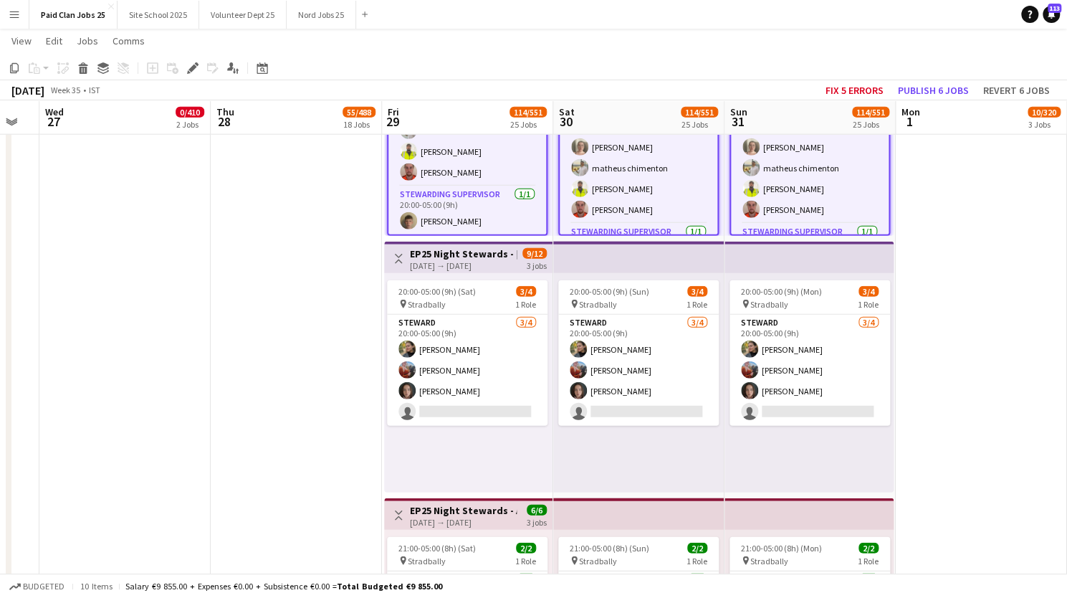
click at [457, 251] on h3 "EP25 Night Stewards - [PERSON_NAME][GEOGRAPHIC_DATA] Entrance" at bounding box center [463, 253] width 107 height 13
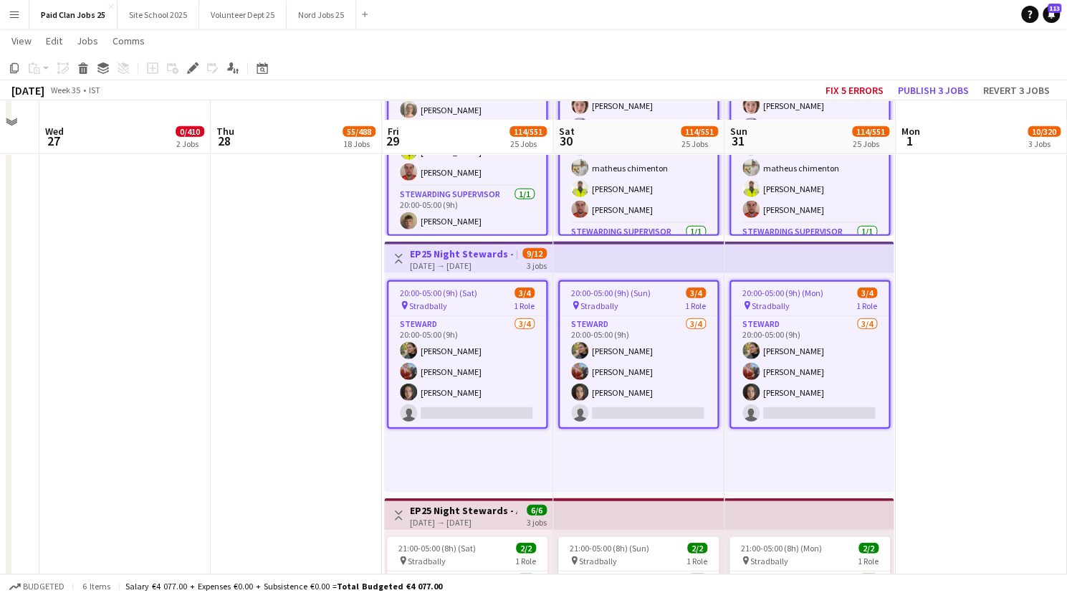
scroll to position [5484, 0]
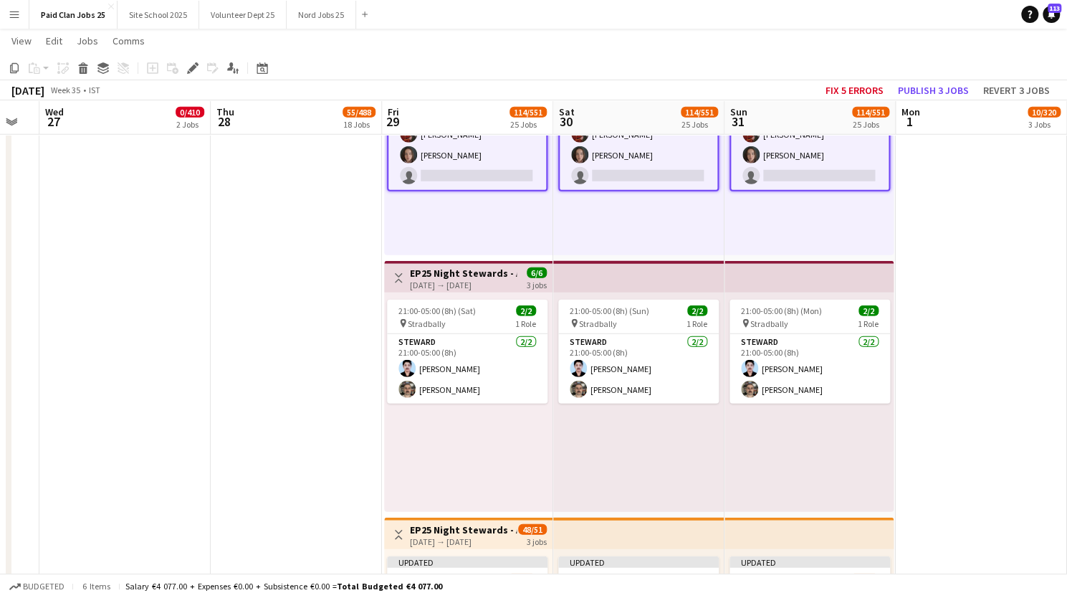
click at [475, 275] on h3 "EP25 Night Stewards - Anachronica" at bounding box center [463, 273] width 107 height 13
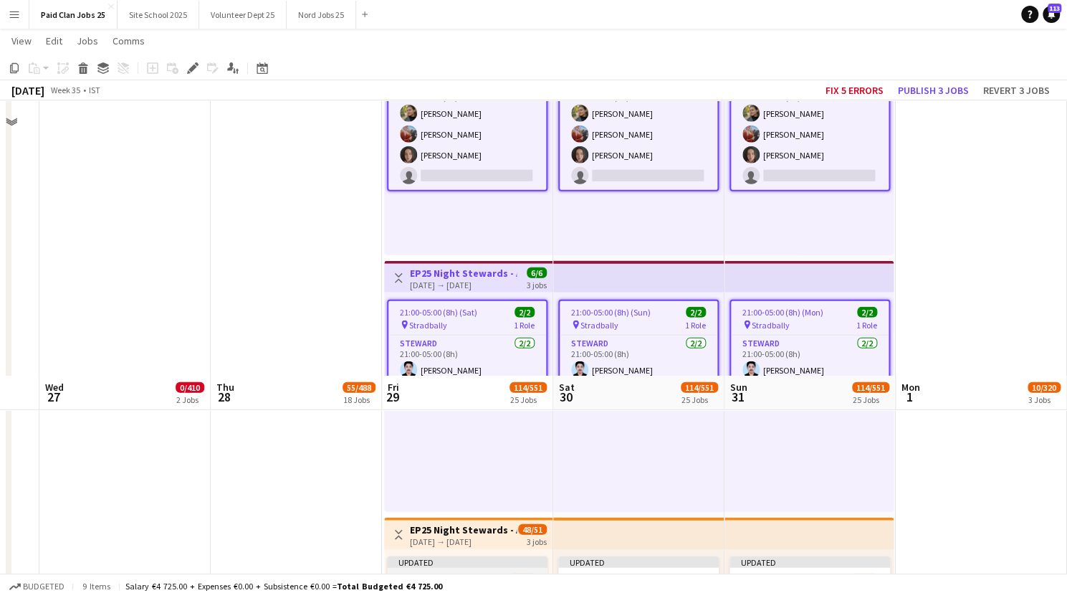
scroll to position [5759, 0]
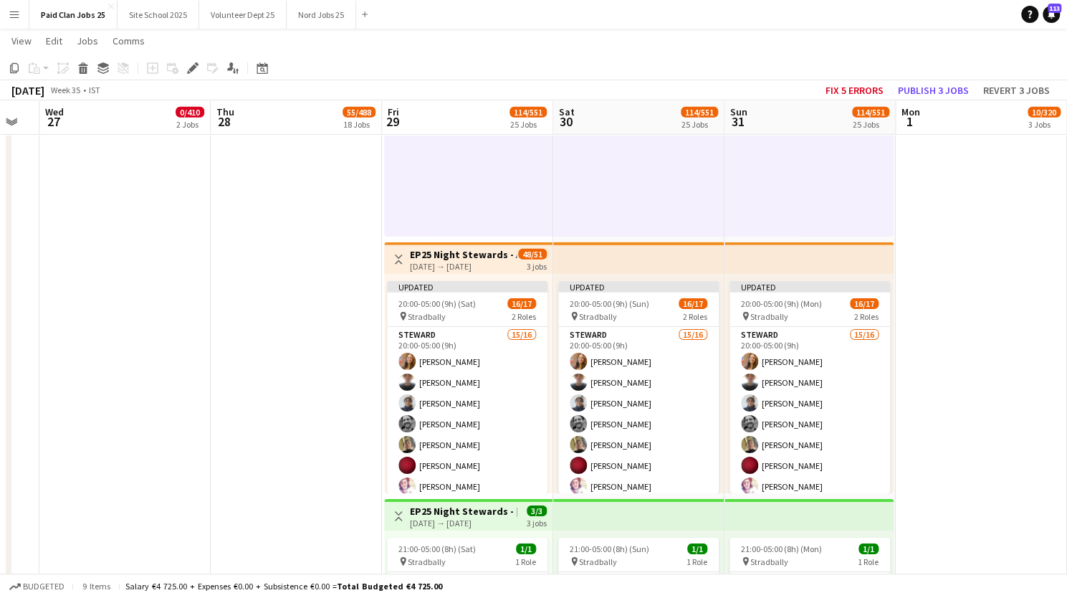
click at [467, 261] on div "[DATE] → [DATE]" at bounding box center [463, 266] width 107 height 11
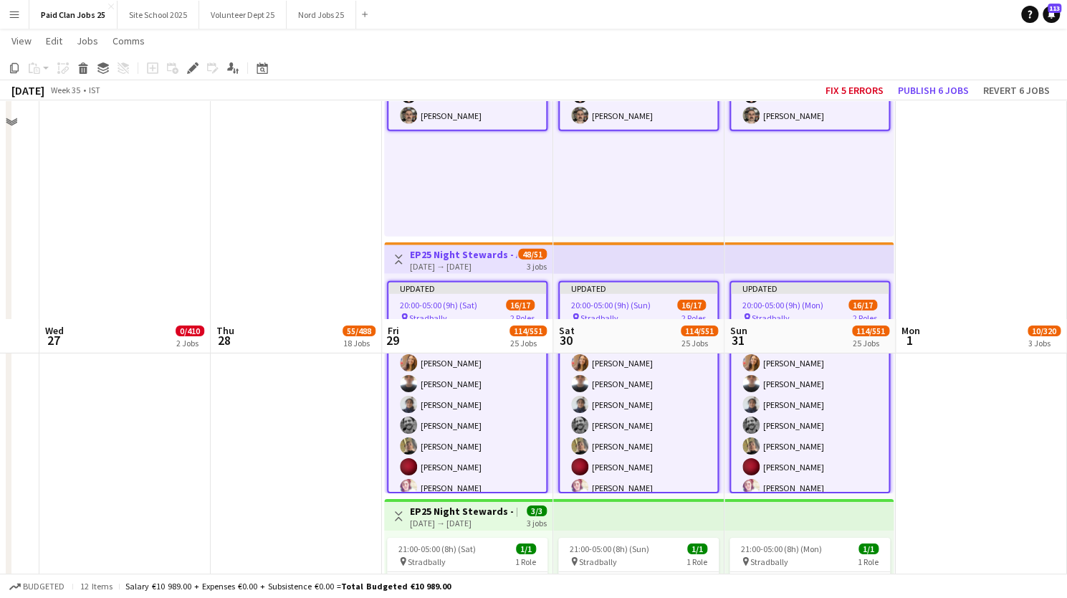
scroll to position [5978, 0]
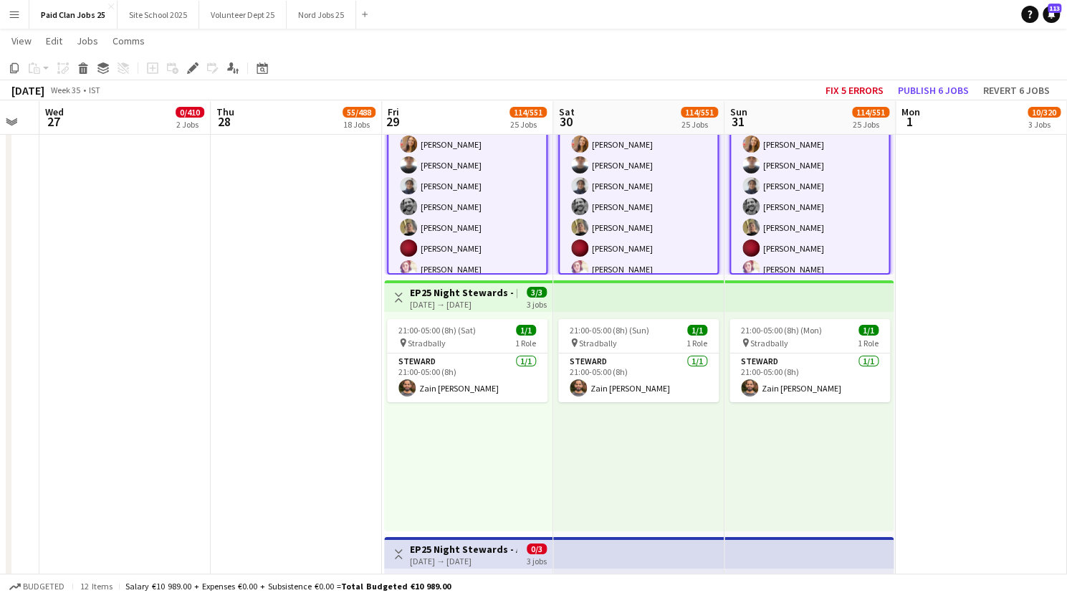
click at [464, 296] on h3 "EP25 Night Stewards - [GEOGRAPHIC_DATA]" at bounding box center [463, 292] width 107 height 13
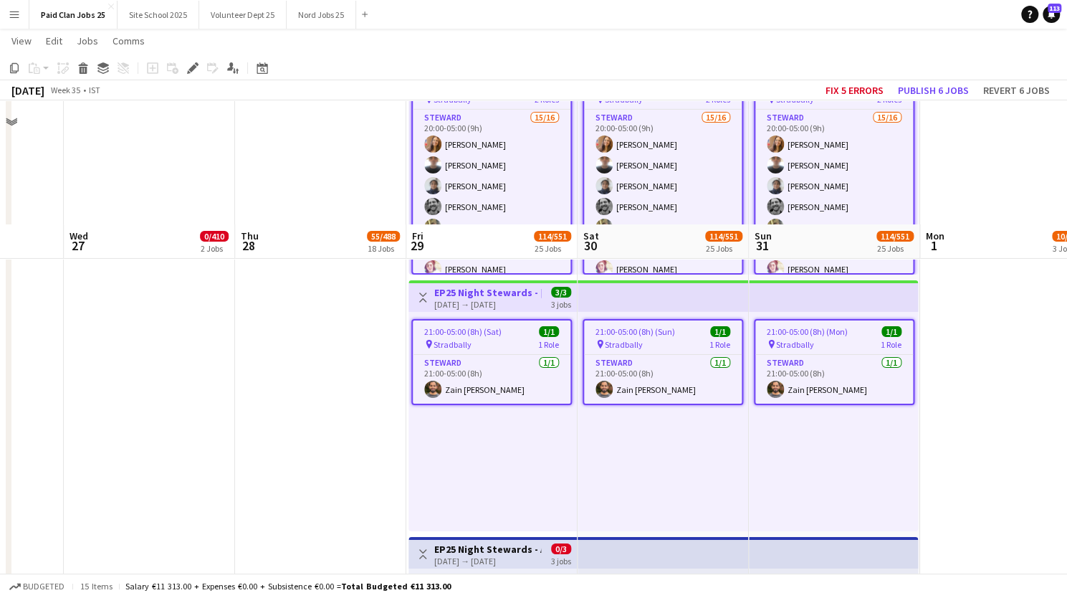
scroll to position [6214, 0]
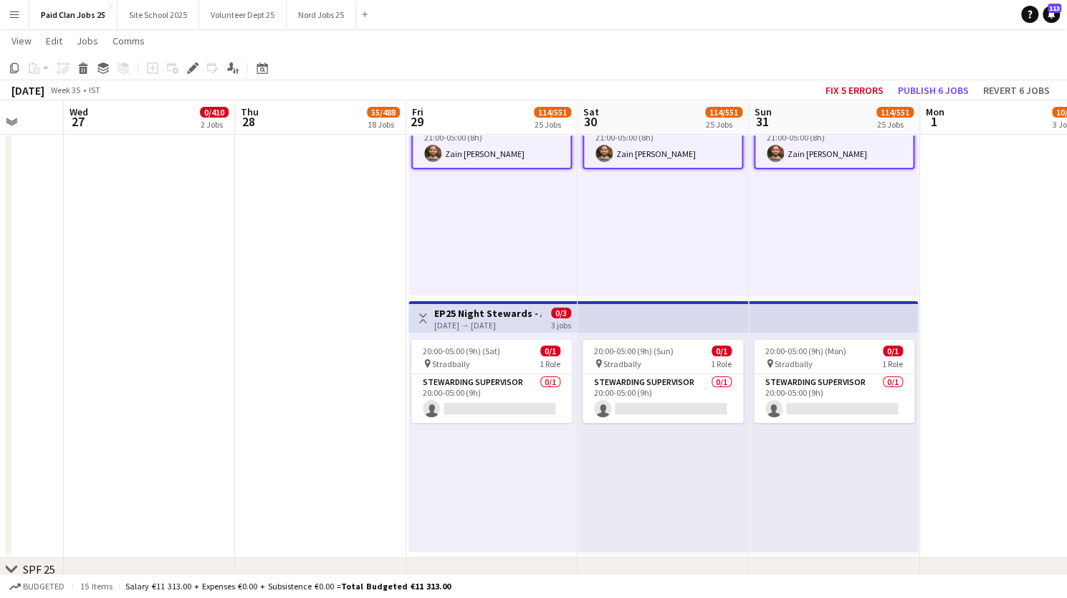
click at [491, 312] on h3 "EP25 Night Stewards - Arena" at bounding box center [487, 313] width 107 height 13
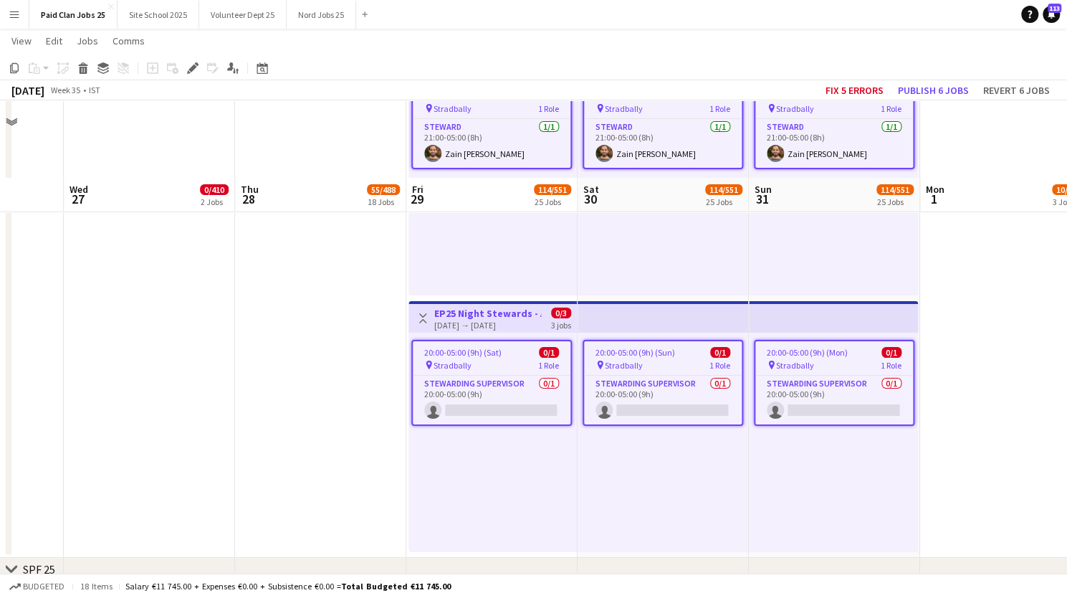
scroll to position [6291, 0]
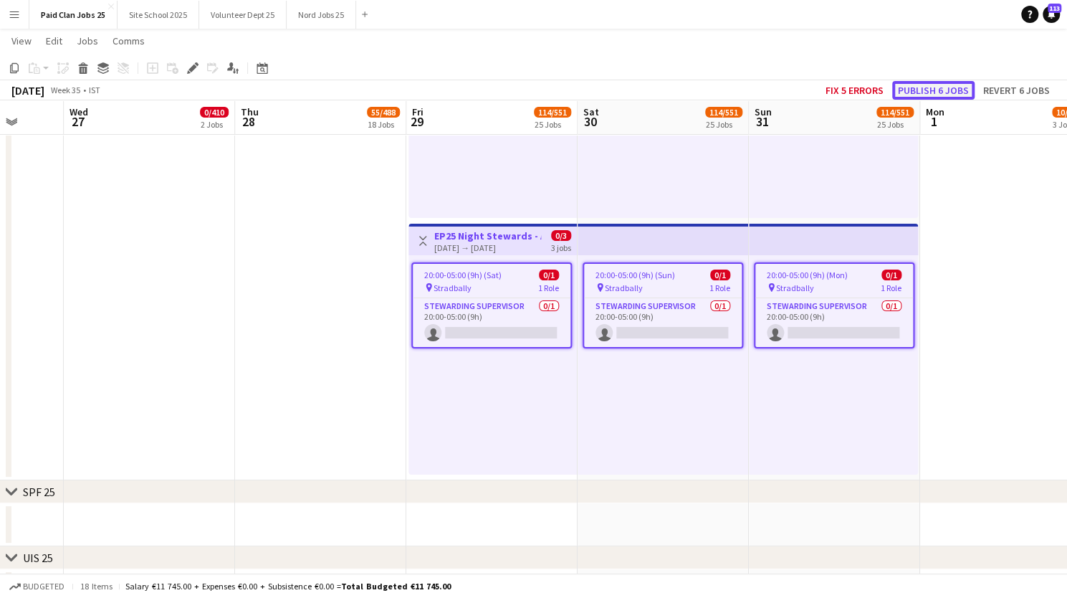
click at [916, 95] on button "Publish 6 jobs" at bounding box center [934, 90] width 82 height 19
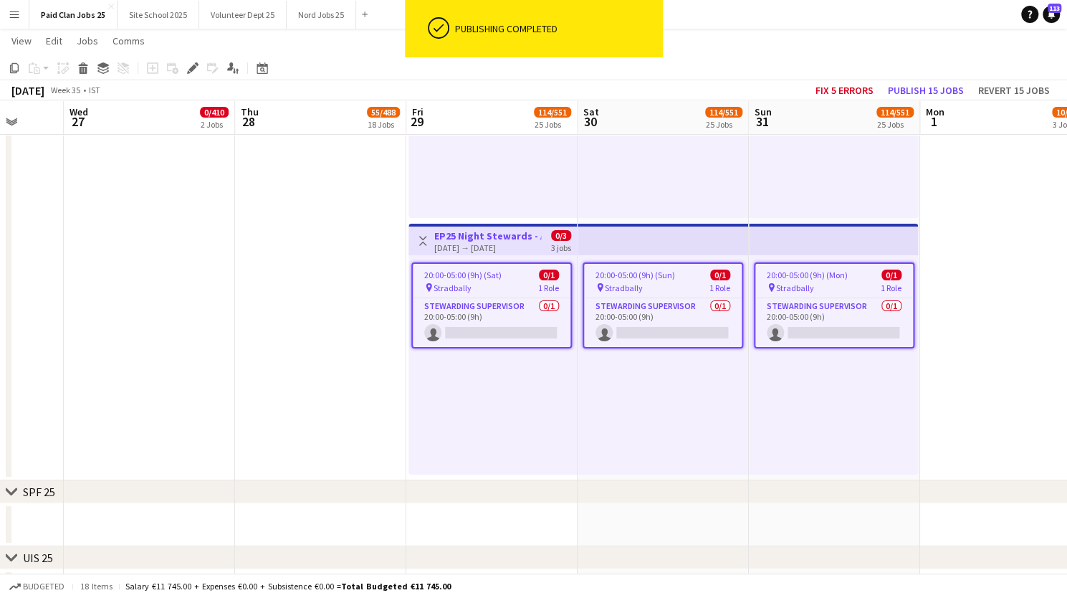
scroll to position [26, 0]
